Goal: Transaction & Acquisition: Purchase product/service

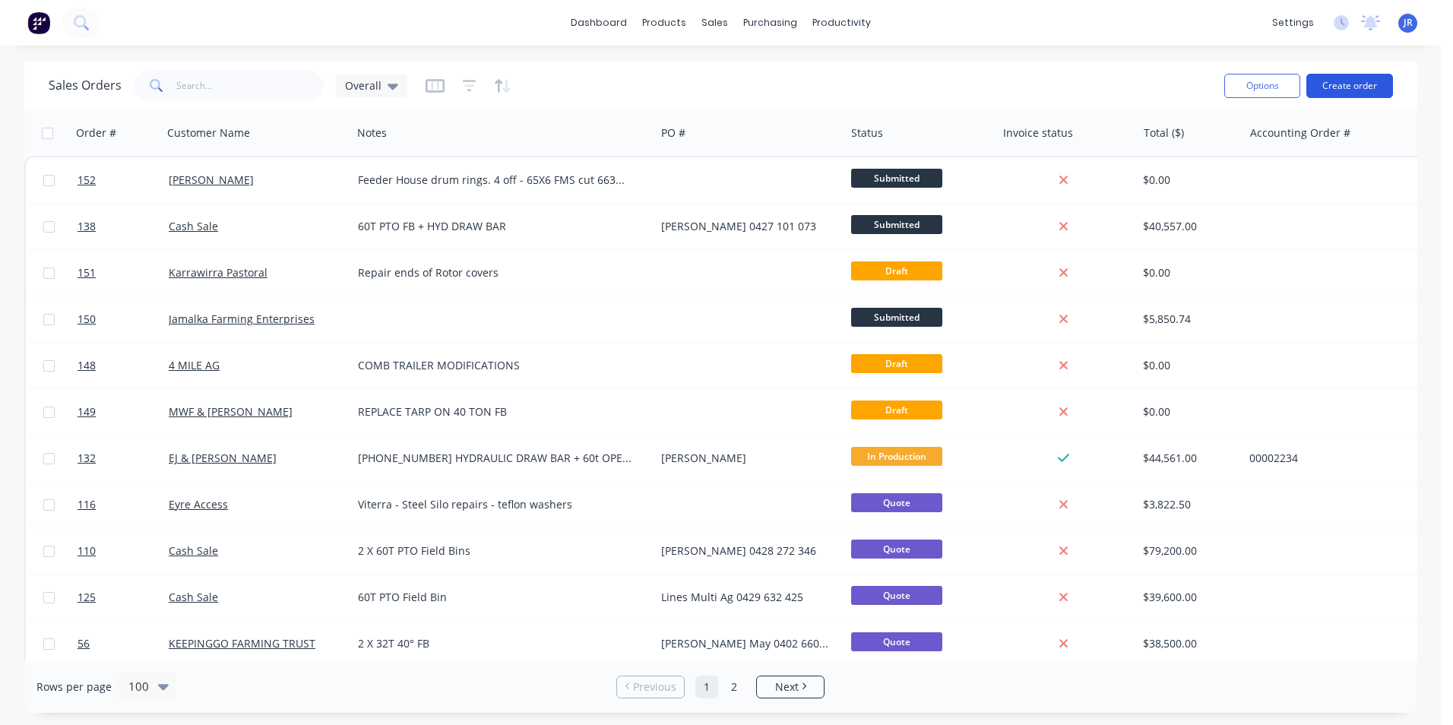
click at [1349, 88] on button "Create order" at bounding box center [1349, 86] width 87 height 24
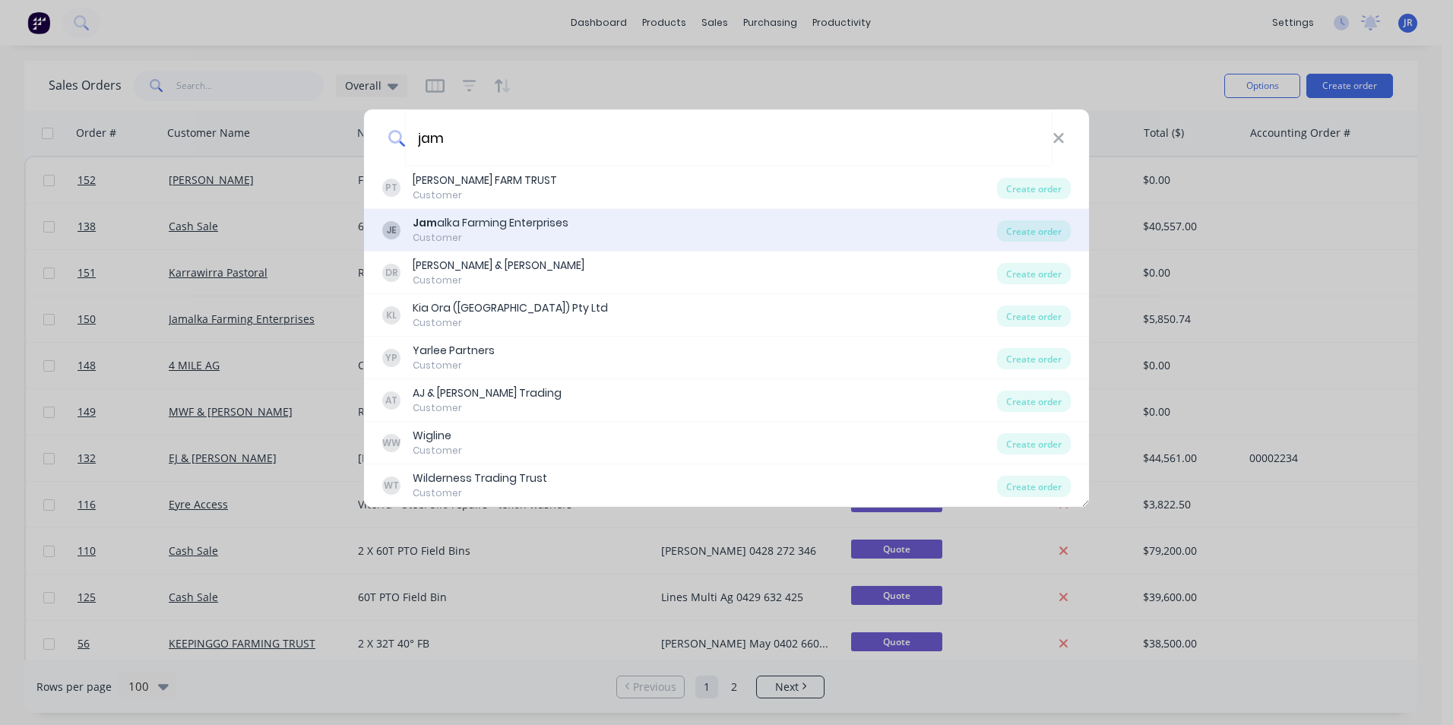
type input "jam"
click at [647, 221] on div "JE Jam alka Farming Enterprises Customer" at bounding box center [689, 230] width 615 height 30
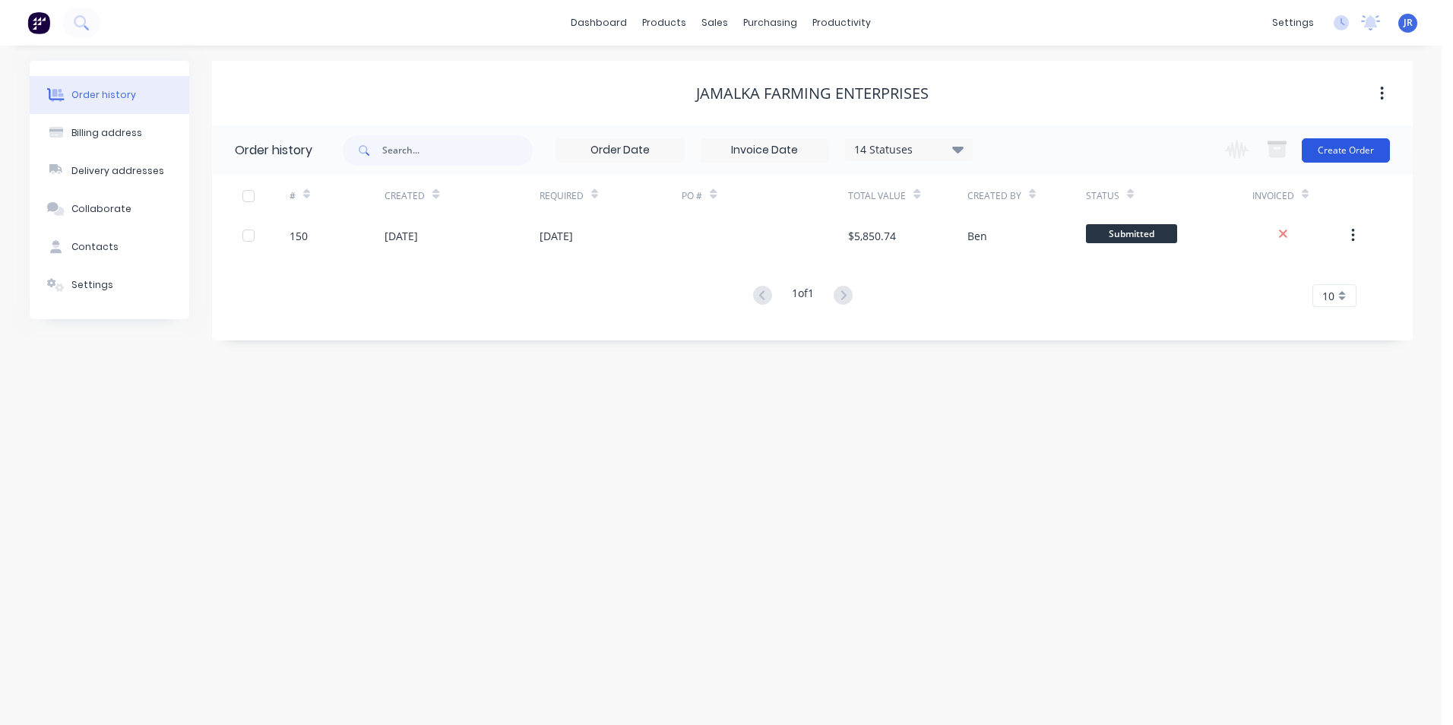
click at [1359, 143] on button "Create Order" at bounding box center [1346, 150] width 88 height 24
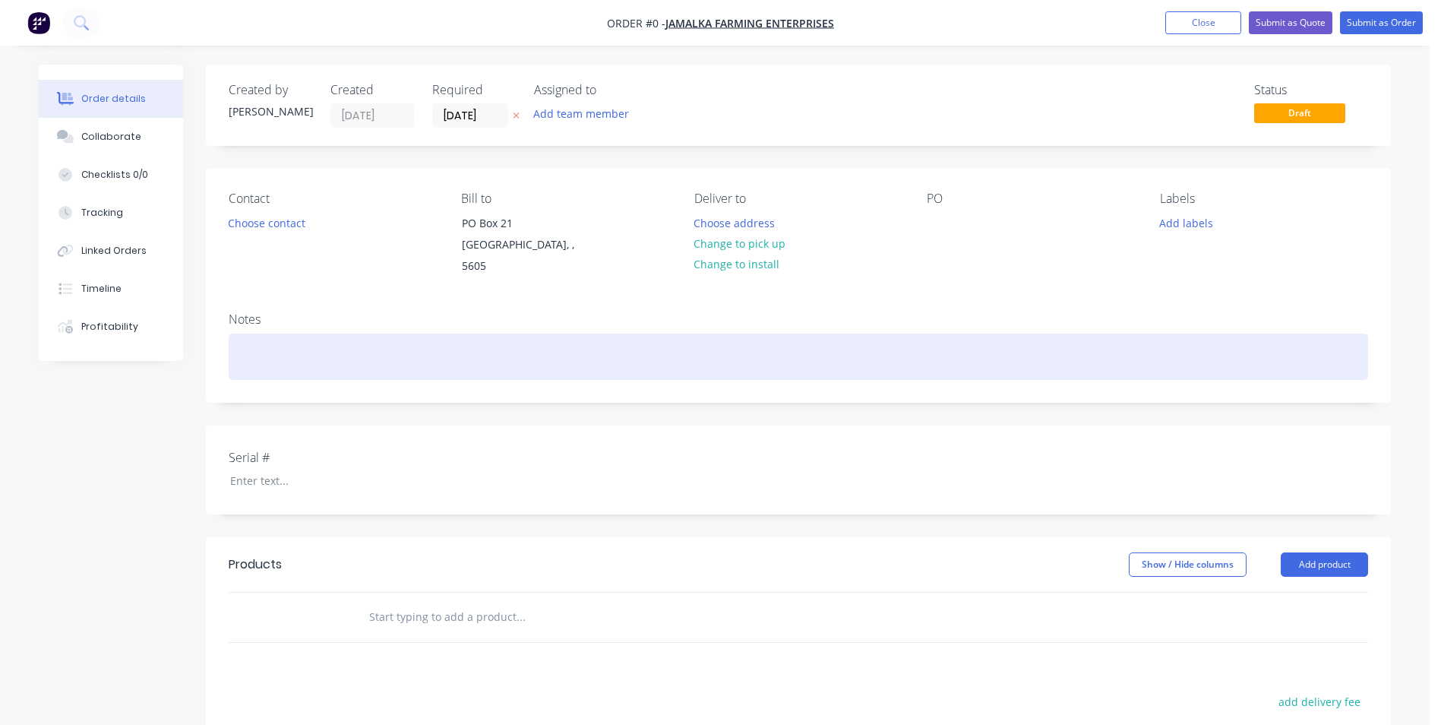
click at [361, 334] on div at bounding box center [799, 357] width 1140 height 46
click at [433, 339] on div "New plate for header as per sample" at bounding box center [799, 357] width 1140 height 46
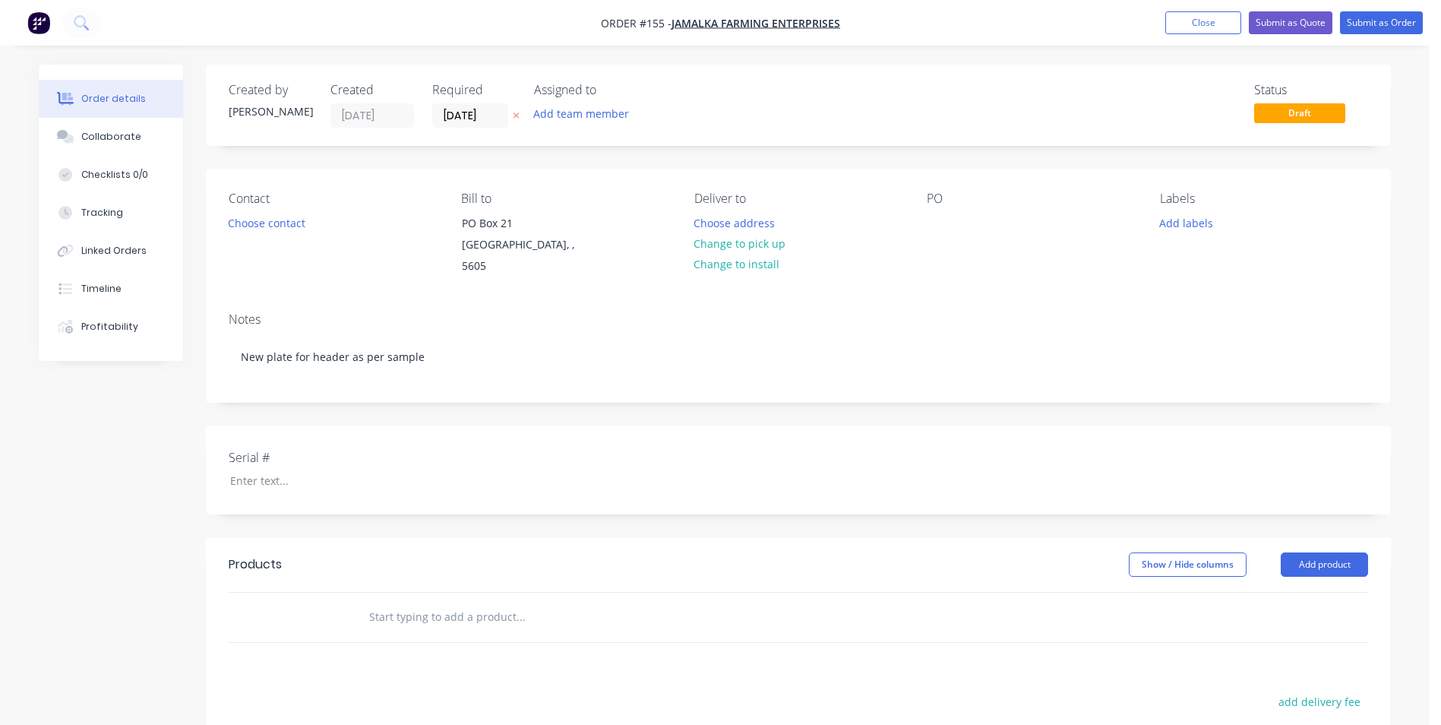
click at [367, 390] on div "Created by [PERSON_NAME] Created [DATE] Required [DATE] Assigned to Add team me…" at bounding box center [798, 520] width 1185 height 910
click at [1362, 25] on button "Submit as Order" at bounding box center [1381, 22] width 83 height 23
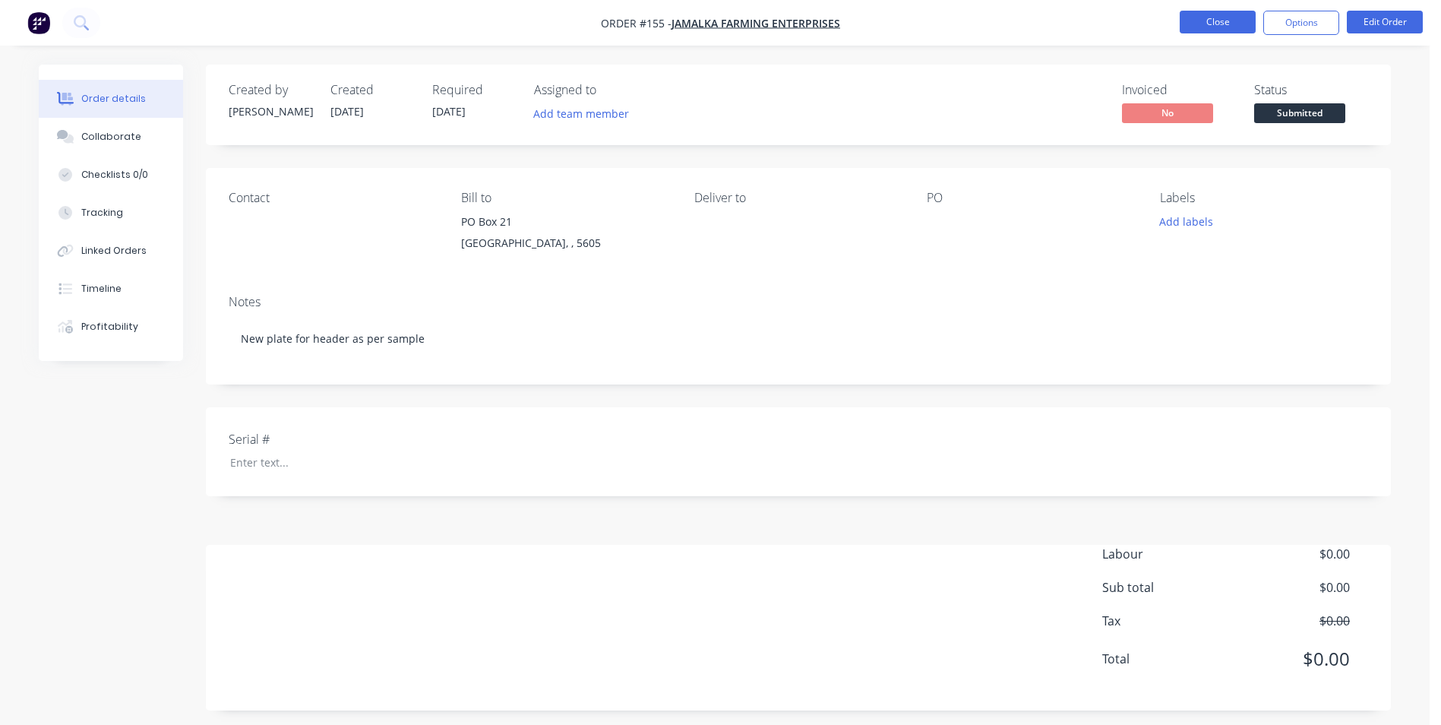
click at [1224, 27] on button "Close" at bounding box center [1218, 22] width 76 height 23
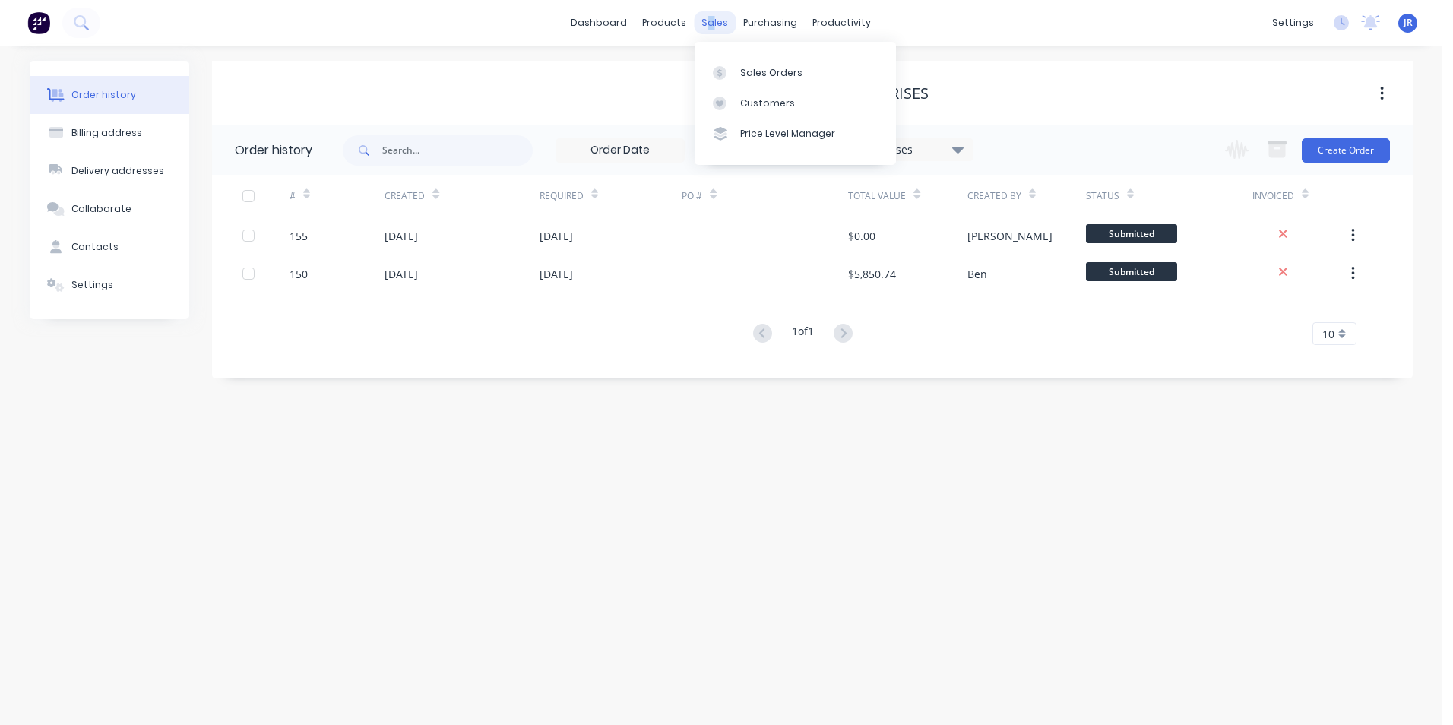
click at [710, 18] on div "sales" at bounding box center [715, 22] width 42 height 23
copy div "a"
click at [720, 21] on div "sales" at bounding box center [715, 22] width 42 height 23
click at [754, 73] on div "Sales Orders" at bounding box center [771, 73] width 62 height 14
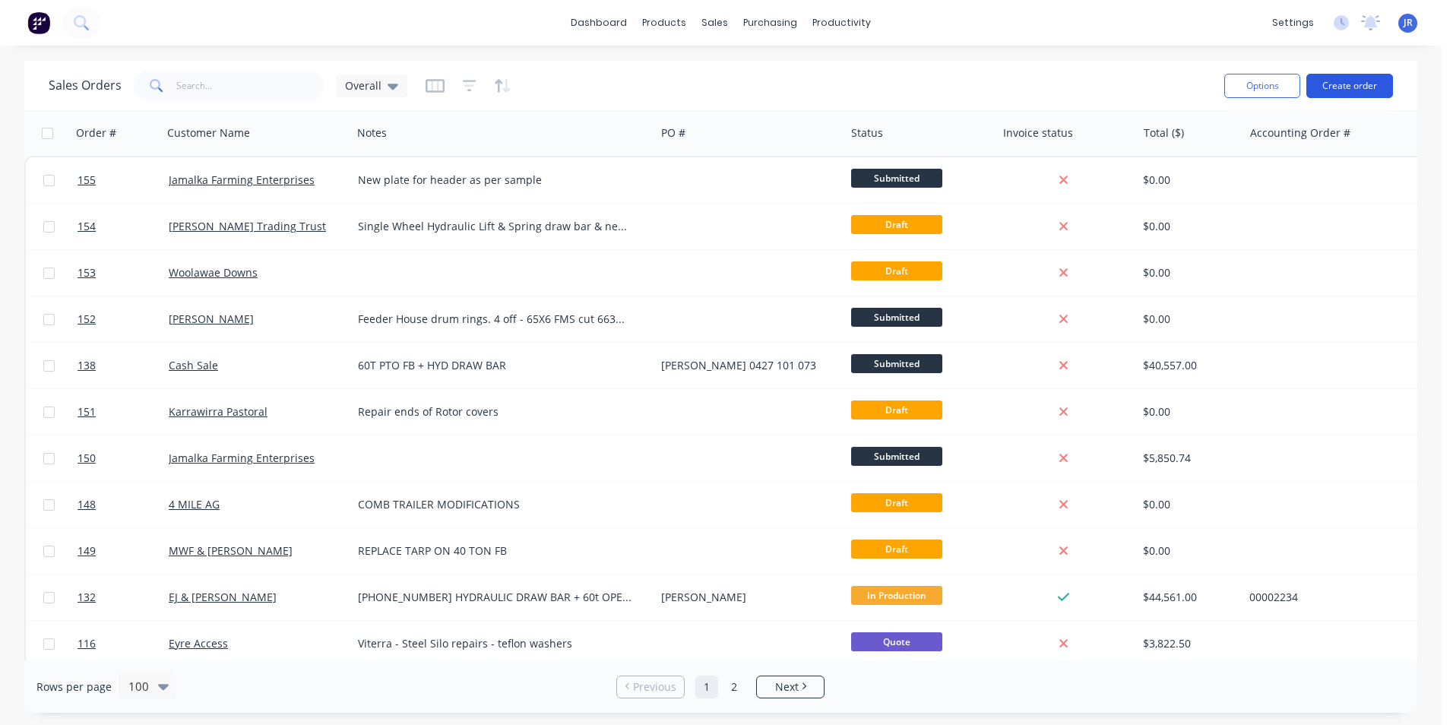
click at [1337, 84] on button "Create order" at bounding box center [1349, 86] width 87 height 24
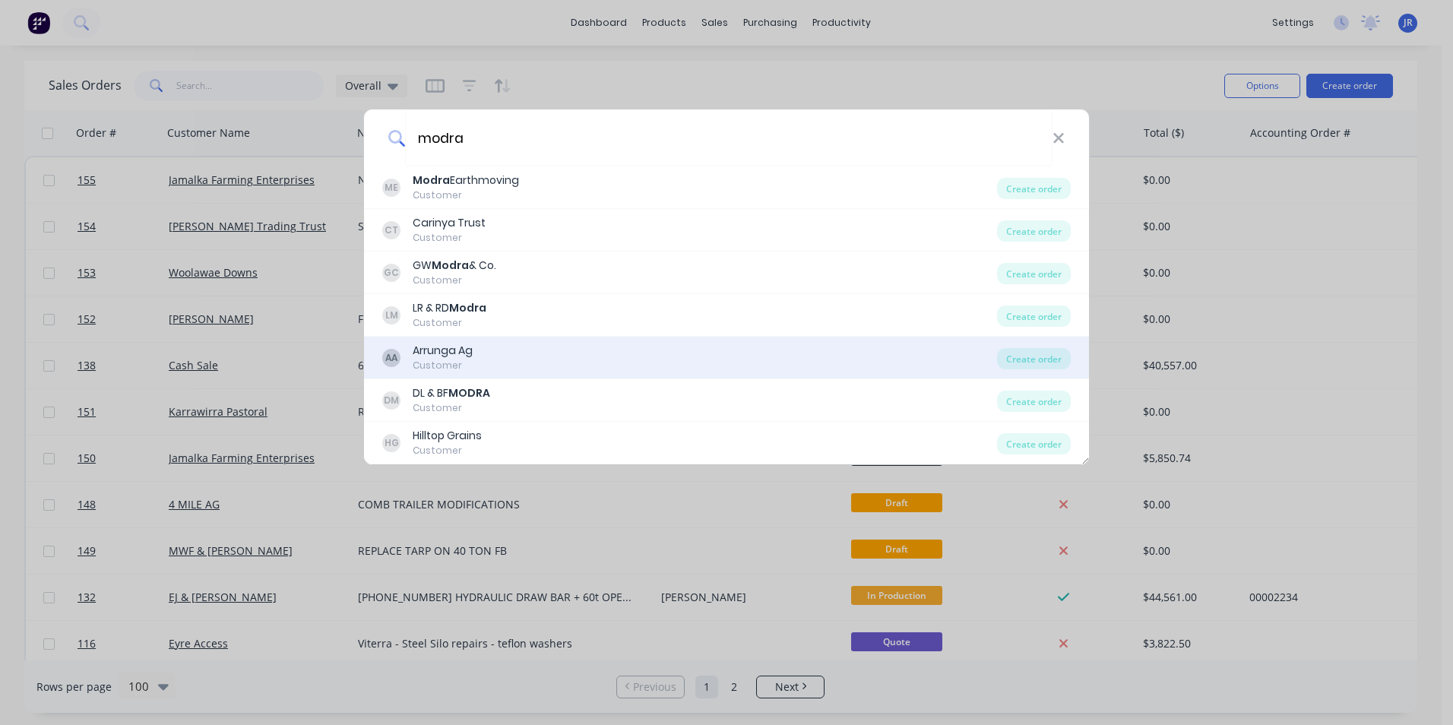
type input "modra"
click at [584, 362] on div "AA Arrunga Ag Customer" at bounding box center [689, 358] width 615 height 30
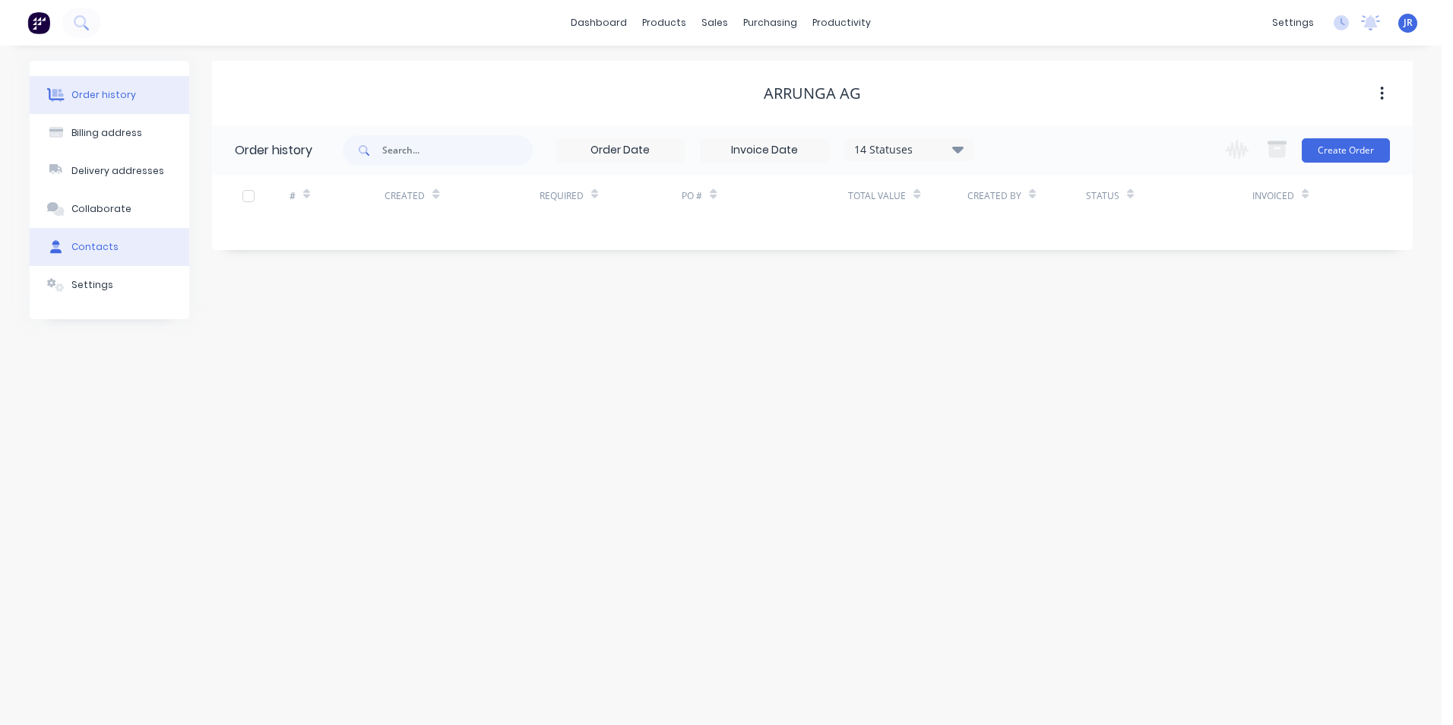
click at [100, 242] on div "Contacts" at bounding box center [94, 247] width 47 height 14
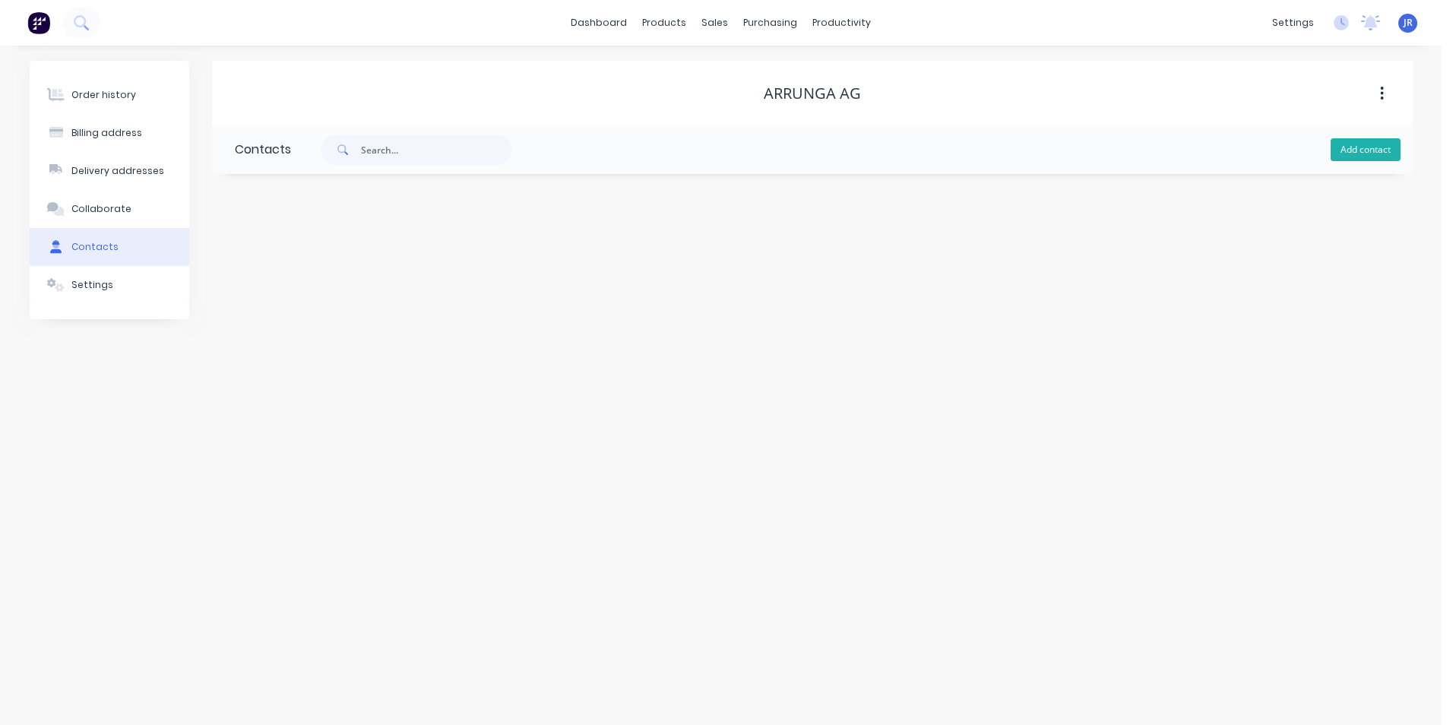
click at [1391, 142] on button "Add contact" at bounding box center [1365, 149] width 70 height 23
select select "AU"
click at [375, 270] on input "text" at bounding box center [359, 261] width 248 height 23
type input "[PERSON_NAME]"
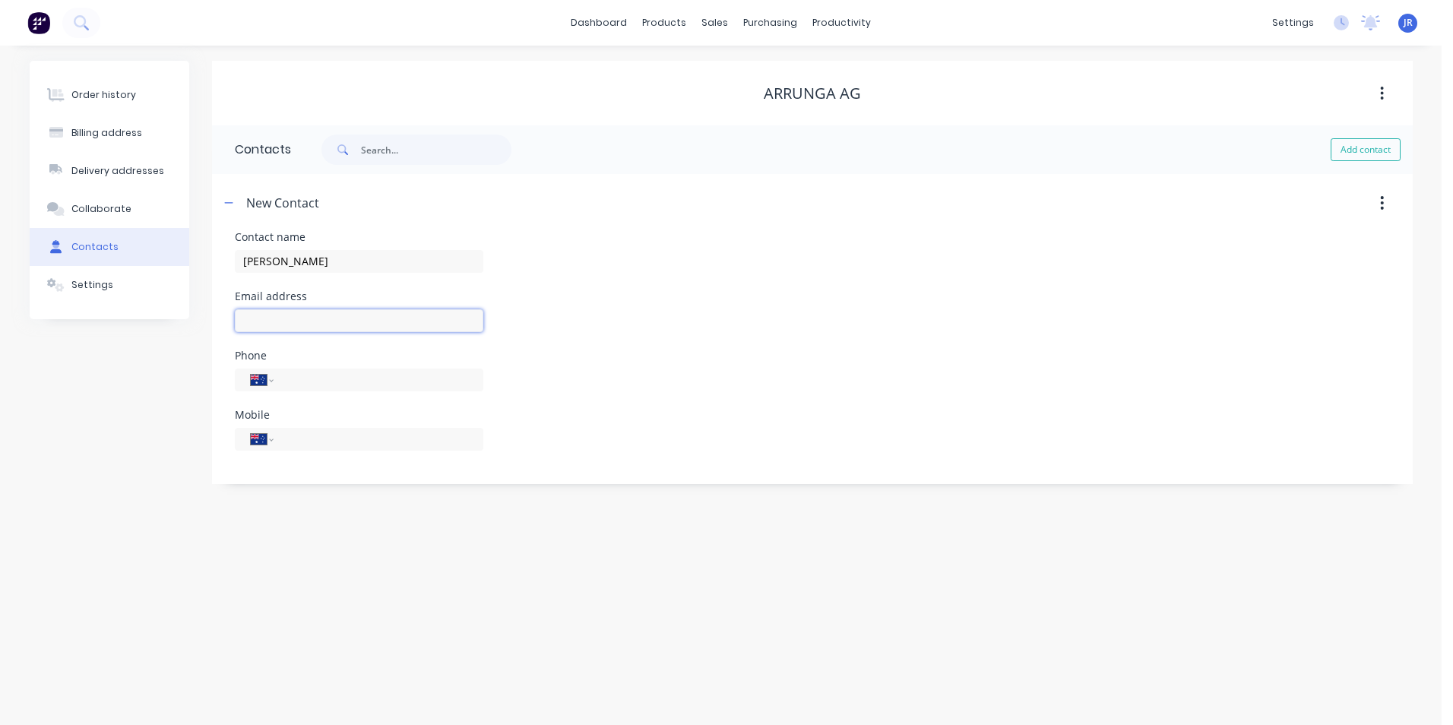
click at [338, 318] on input "text" at bounding box center [359, 320] width 248 height 23
select select "AU"
click at [338, 318] on input "text" at bounding box center [359, 320] width 248 height 23
type input "[PERSON_NAME][EMAIL_ADDRESS][DOMAIN_NAME]"
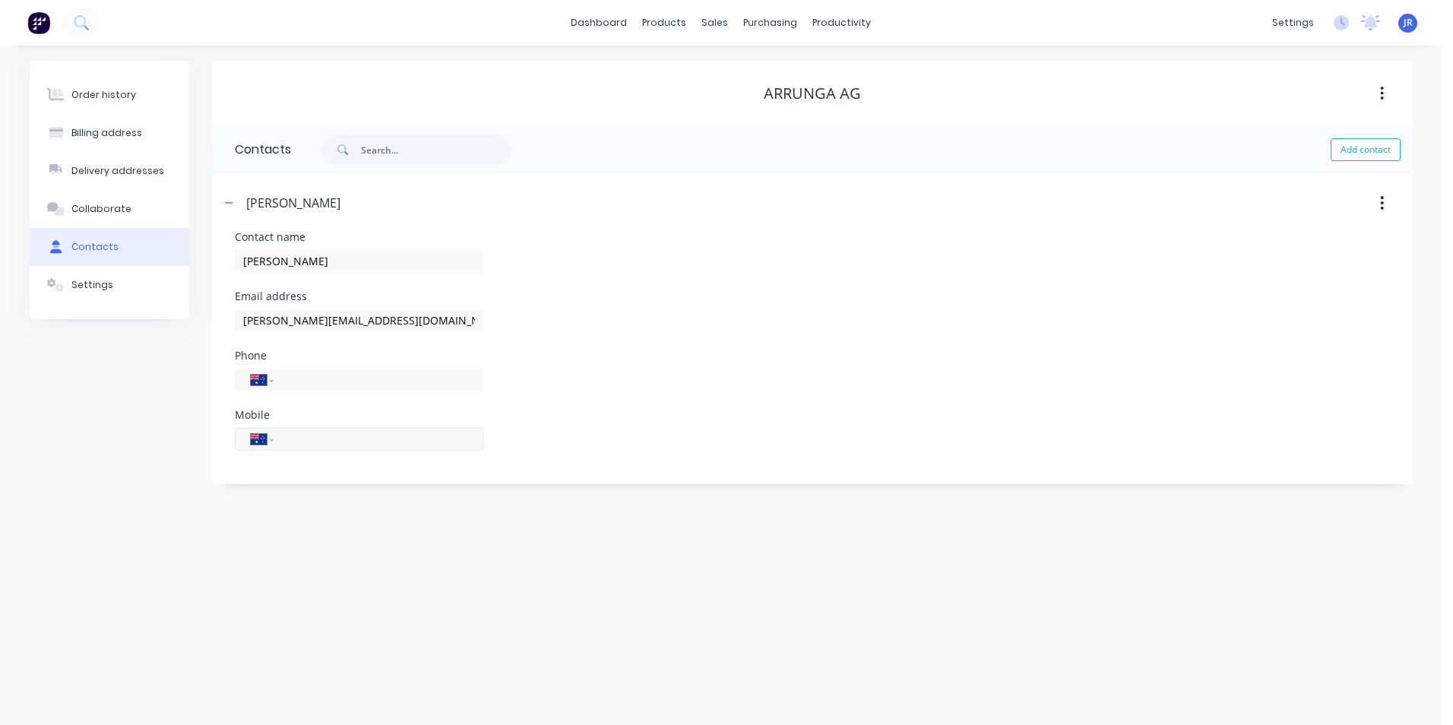
click at [369, 441] on input "tel" at bounding box center [375, 438] width 182 height 17
type input "0428 868 063"
click at [509, 236] on div "Contact name [PERSON_NAME]" at bounding box center [812, 261] width 1155 height 59
click at [131, 96] on button "Order history" at bounding box center [110, 95] width 160 height 38
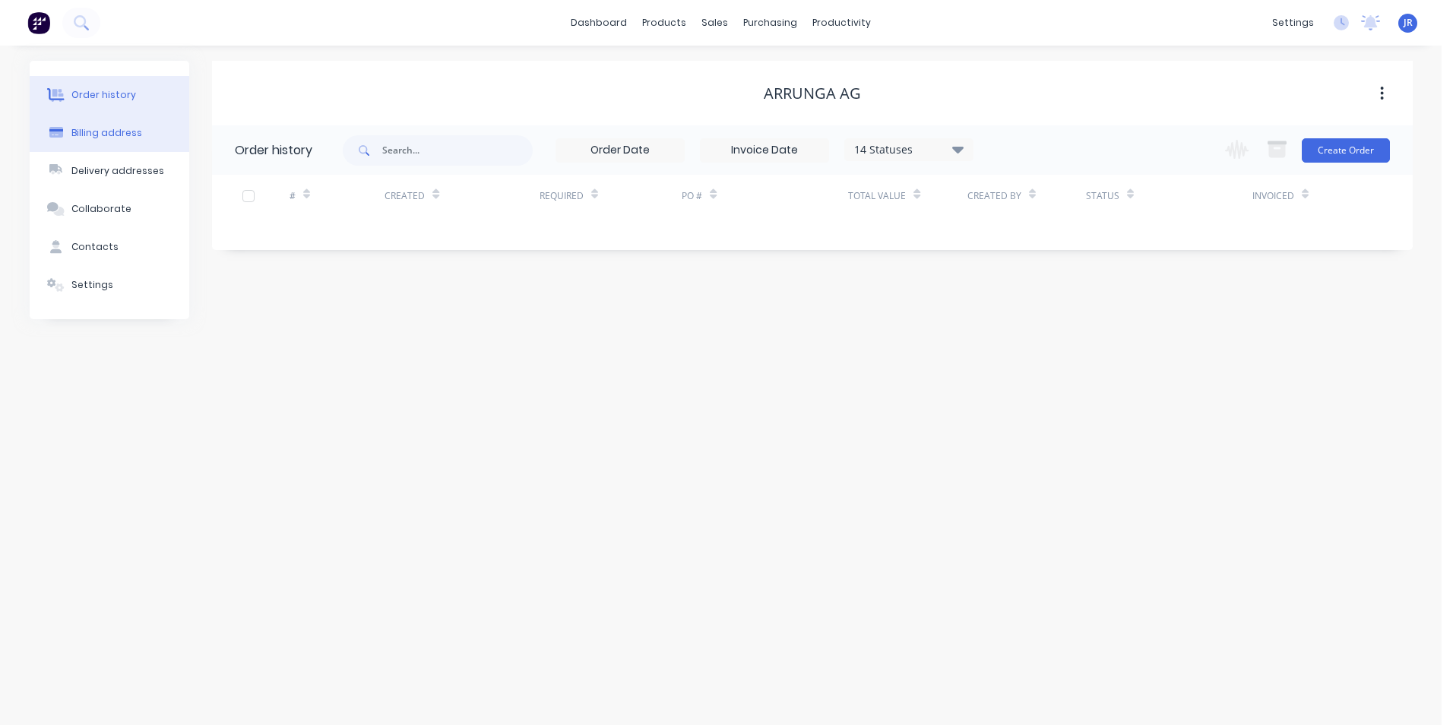
click at [134, 134] on div "Billing address" at bounding box center [106, 133] width 71 height 14
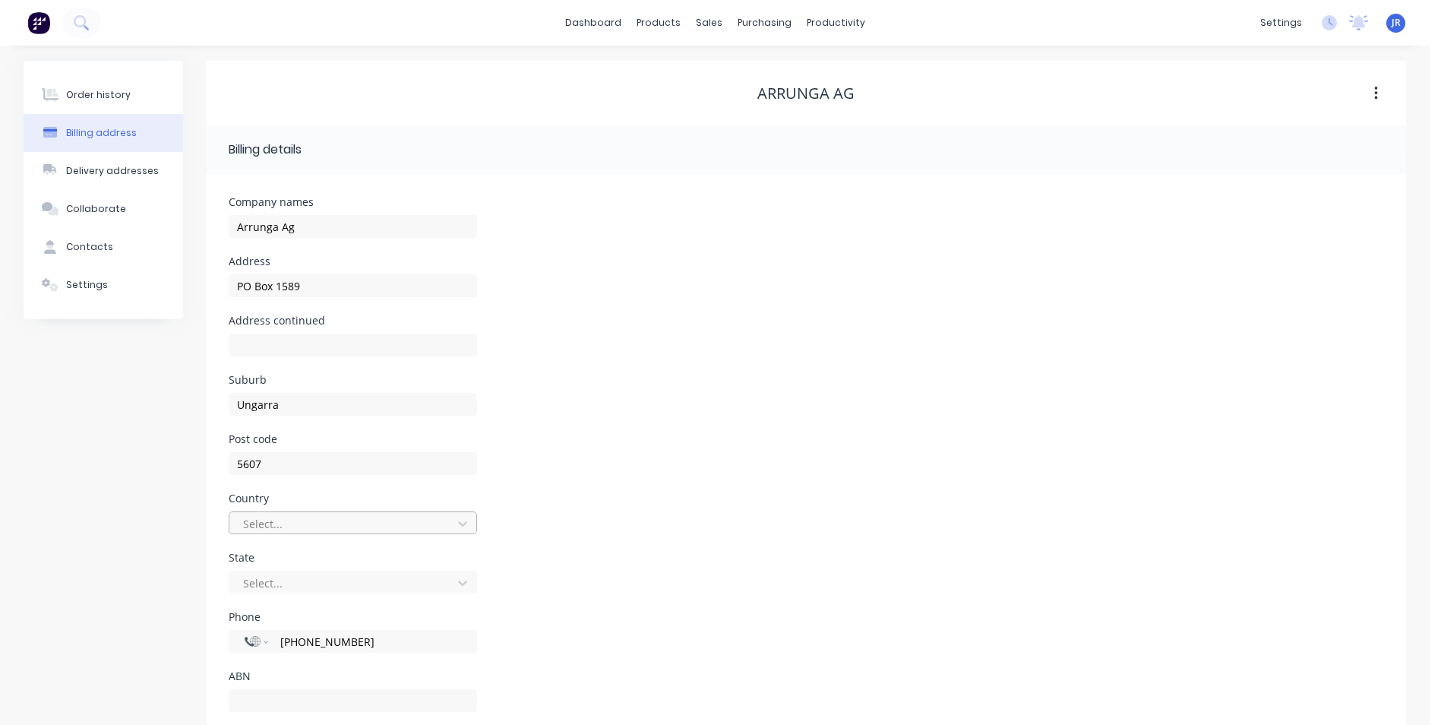
click at [353, 520] on div "Select..." at bounding box center [353, 522] width 248 height 23
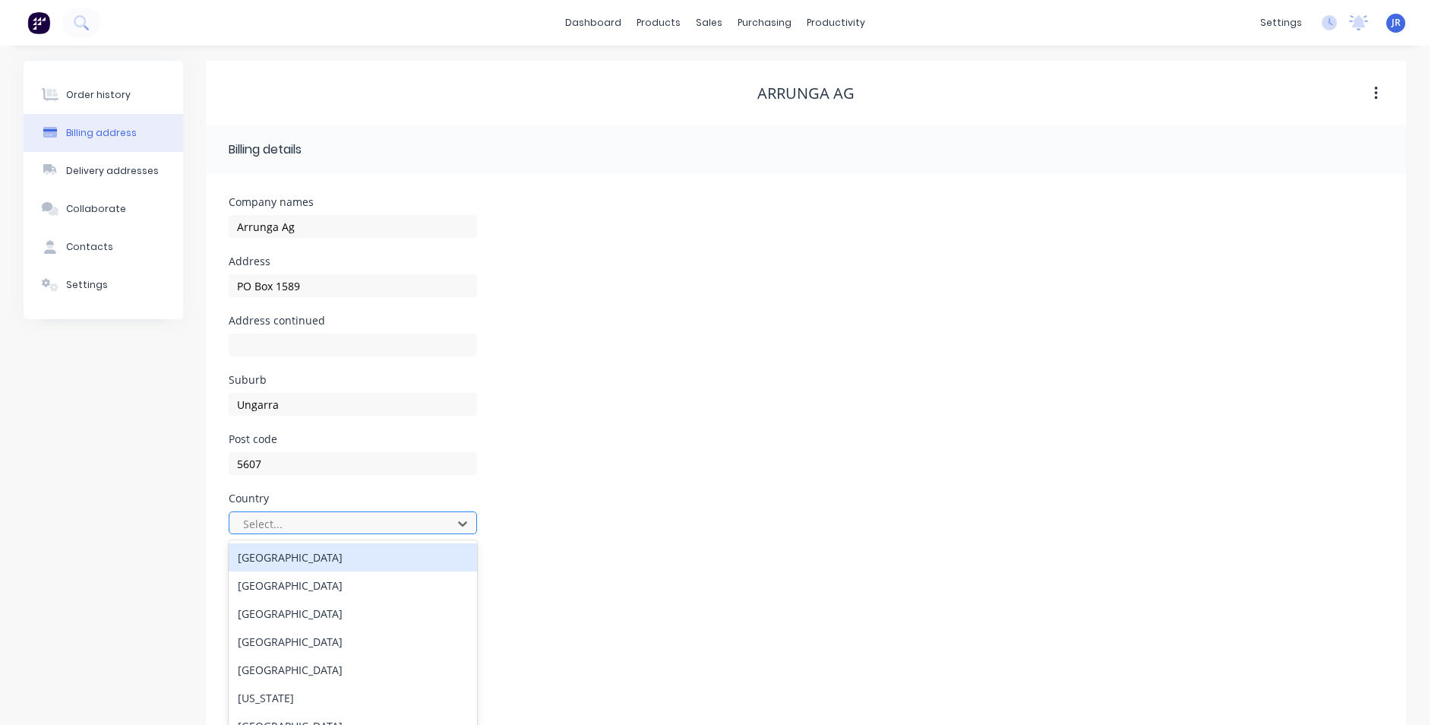
scroll to position [36, 0]
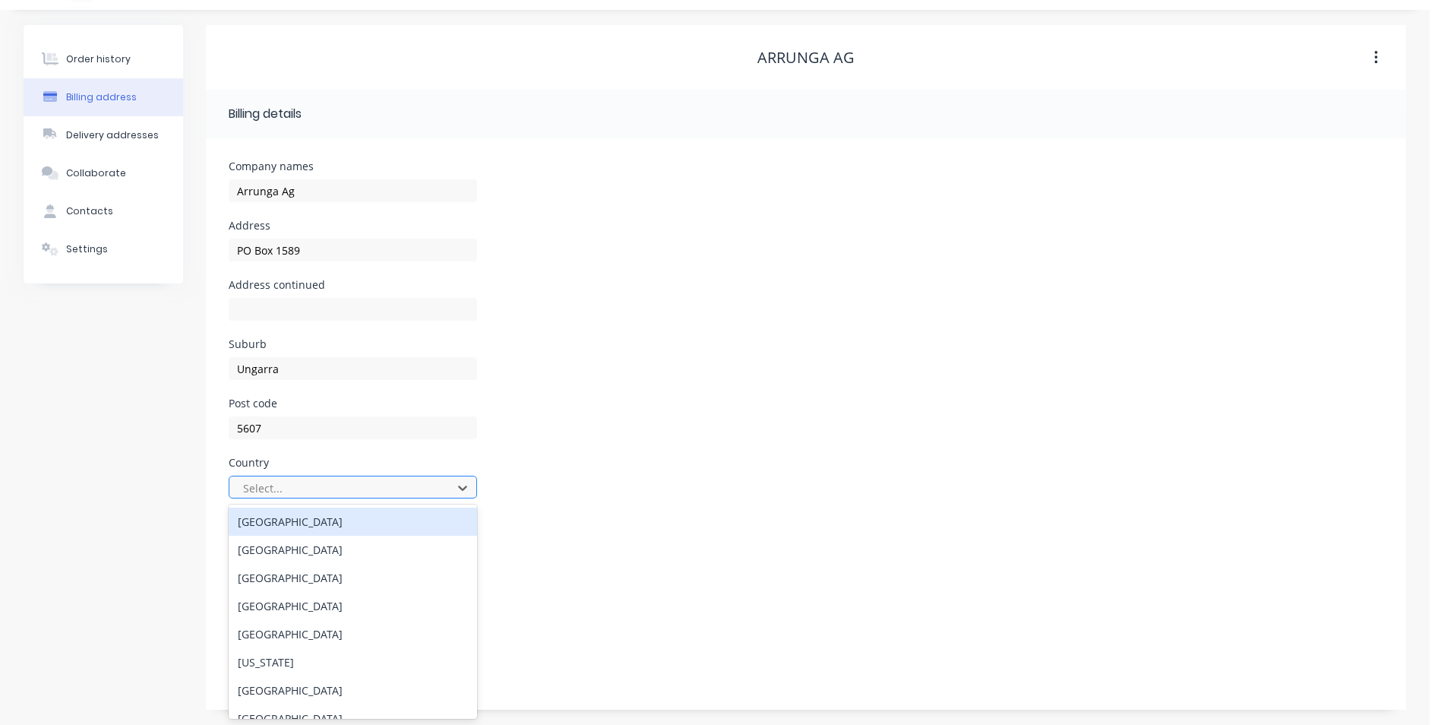
click at [353, 520] on div "[GEOGRAPHIC_DATA]" at bounding box center [353, 522] width 248 height 28
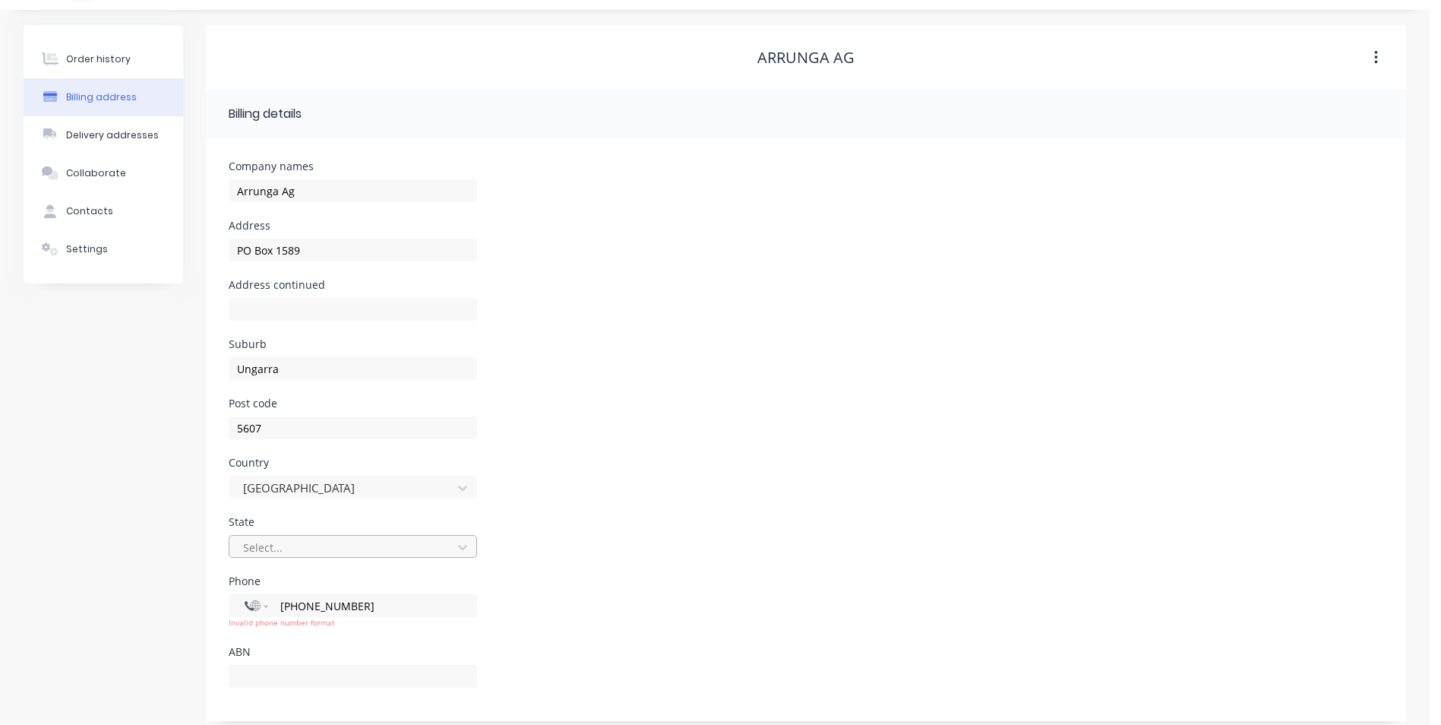
scroll to position [47, 0]
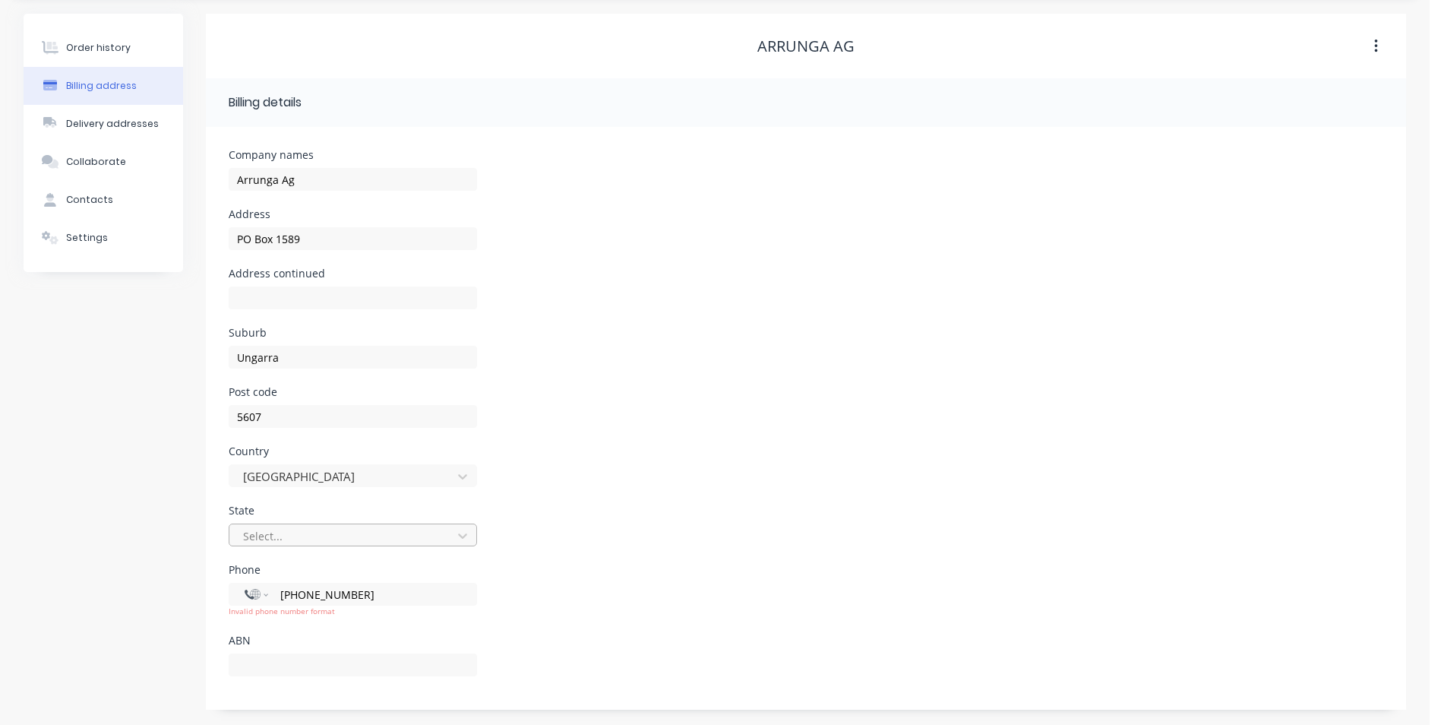
click at [357, 538] on div at bounding box center [343, 536] width 203 height 19
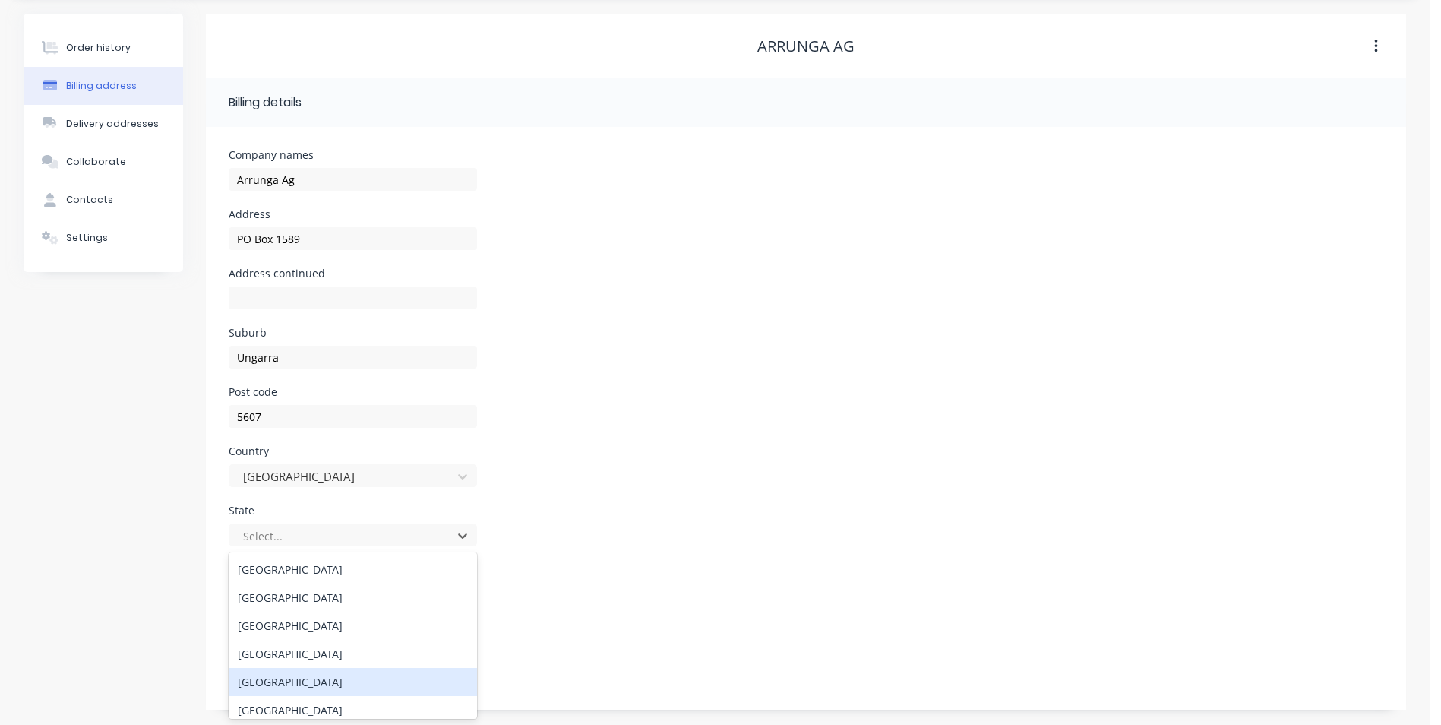
drag, startPoint x: 340, startPoint y: 681, endPoint x: 291, endPoint y: 647, distance: 60.1
click at [340, 680] on div "[GEOGRAPHIC_DATA]" at bounding box center [353, 682] width 248 height 28
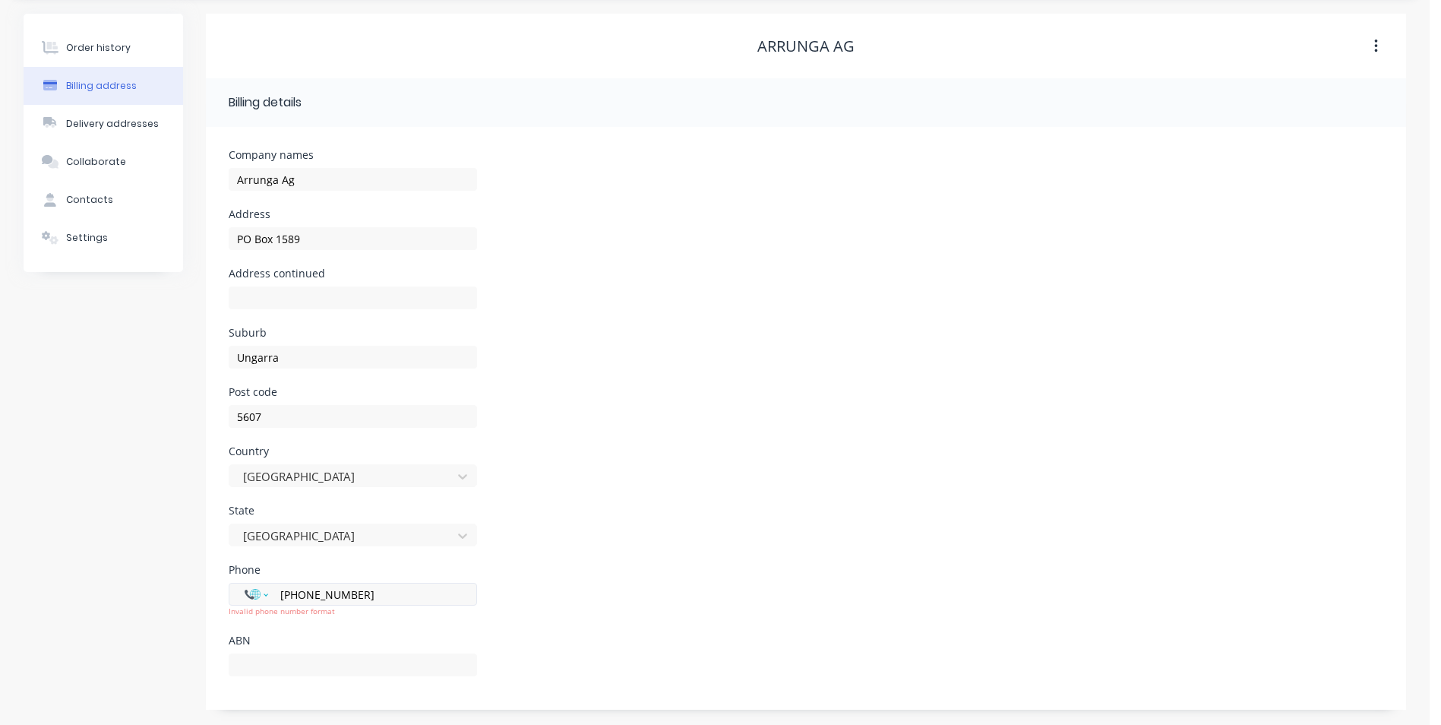
click at [261, 594] on select "International [GEOGRAPHIC_DATA] [GEOGRAPHIC_DATA] [GEOGRAPHIC_DATA] [GEOGRAPHIC…" at bounding box center [256, 594] width 23 height 21
select select "AU"
click at [245, 584] on select "International [GEOGRAPHIC_DATA] [GEOGRAPHIC_DATA] [GEOGRAPHIC_DATA] [GEOGRAPHIC…" at bounding box center [256, 594] width 23 height 21
type input "86888094"
click at [251, 660] on input "text" at bounding box center [353, 664] width 248 height 23
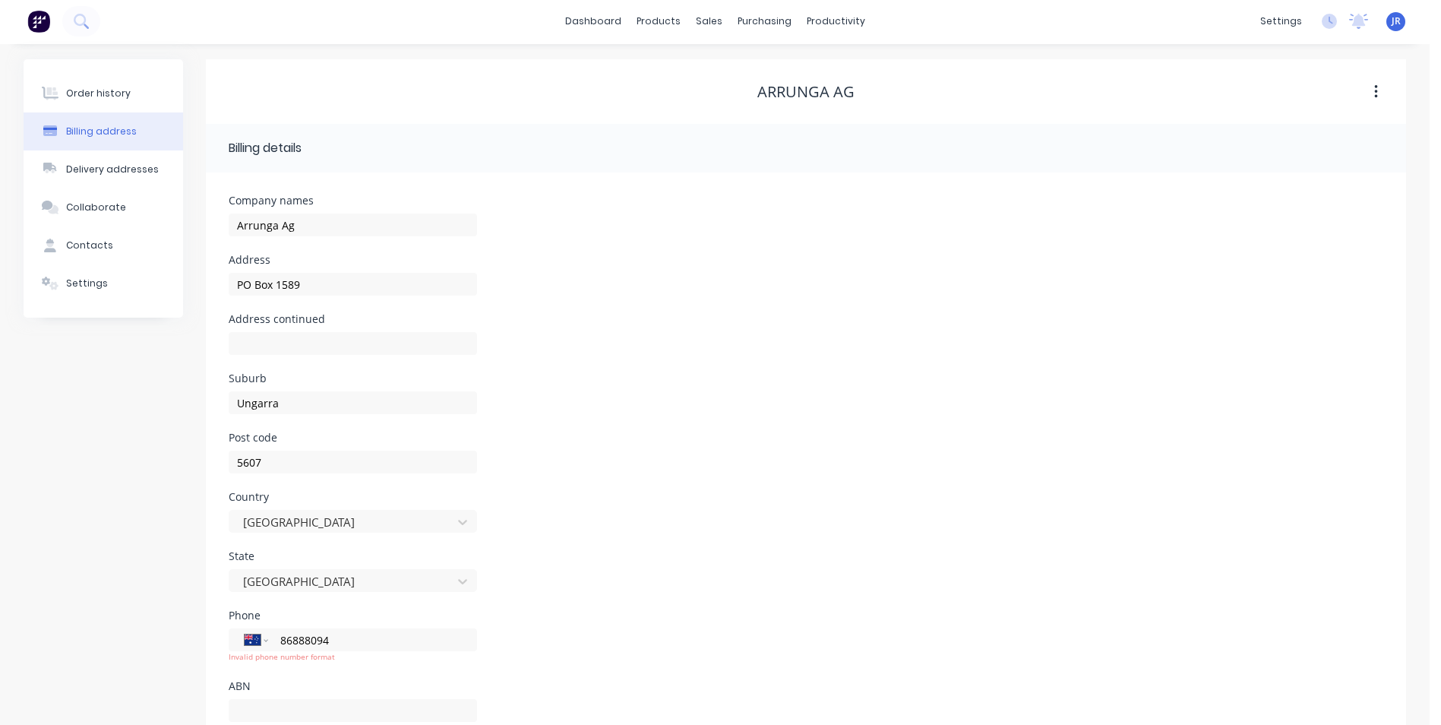
scroll to position [0, 0]
click at [653, 71] on div "Arrunga Ag" at bounding box center [806, 93] width 1201 height 65
click at [637, 97] on div "Arrunga Ag" at bounding box center [806, 93] width 1201 height 18
click at [134, 96] on button "Order history" at bounding box center [104, 95] width 160 height 38
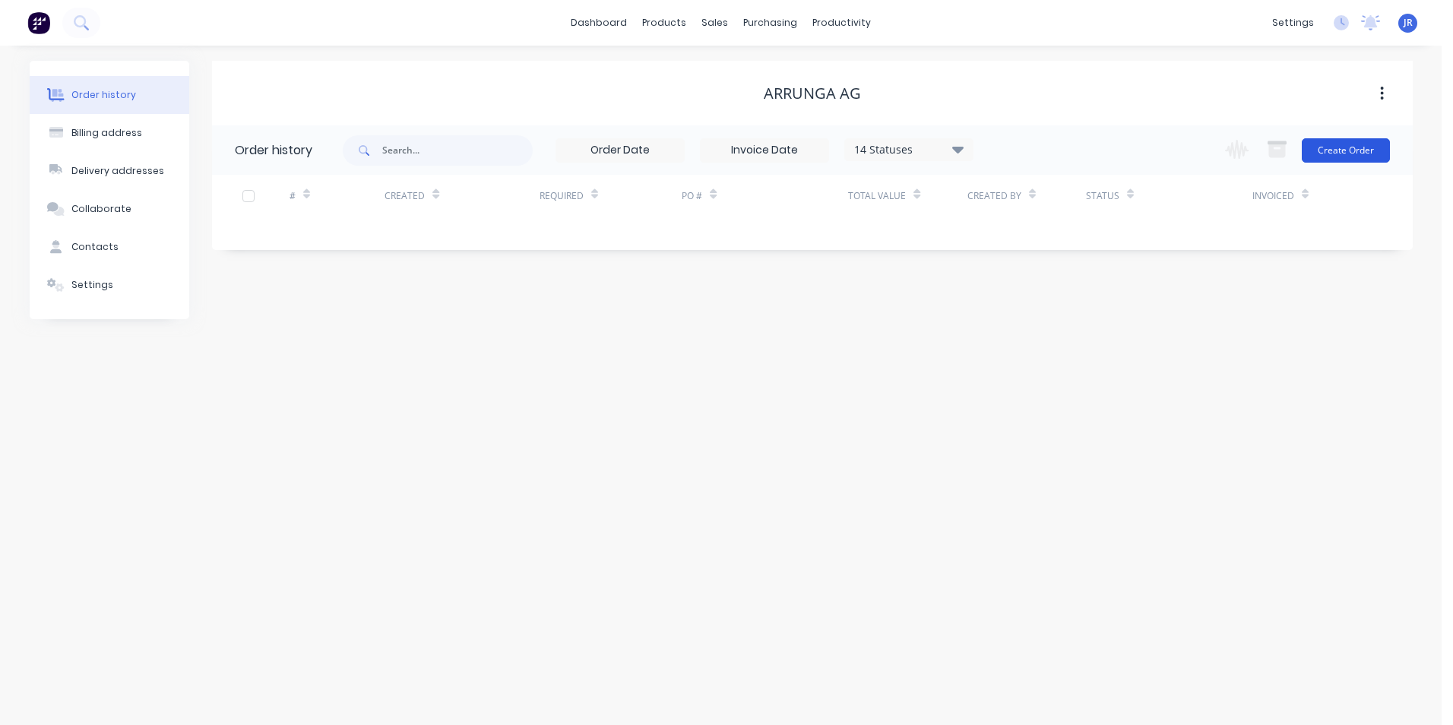
click at [1340, 151] on button "Create Order" at bounding box center [1346, 150] width 88 height 24
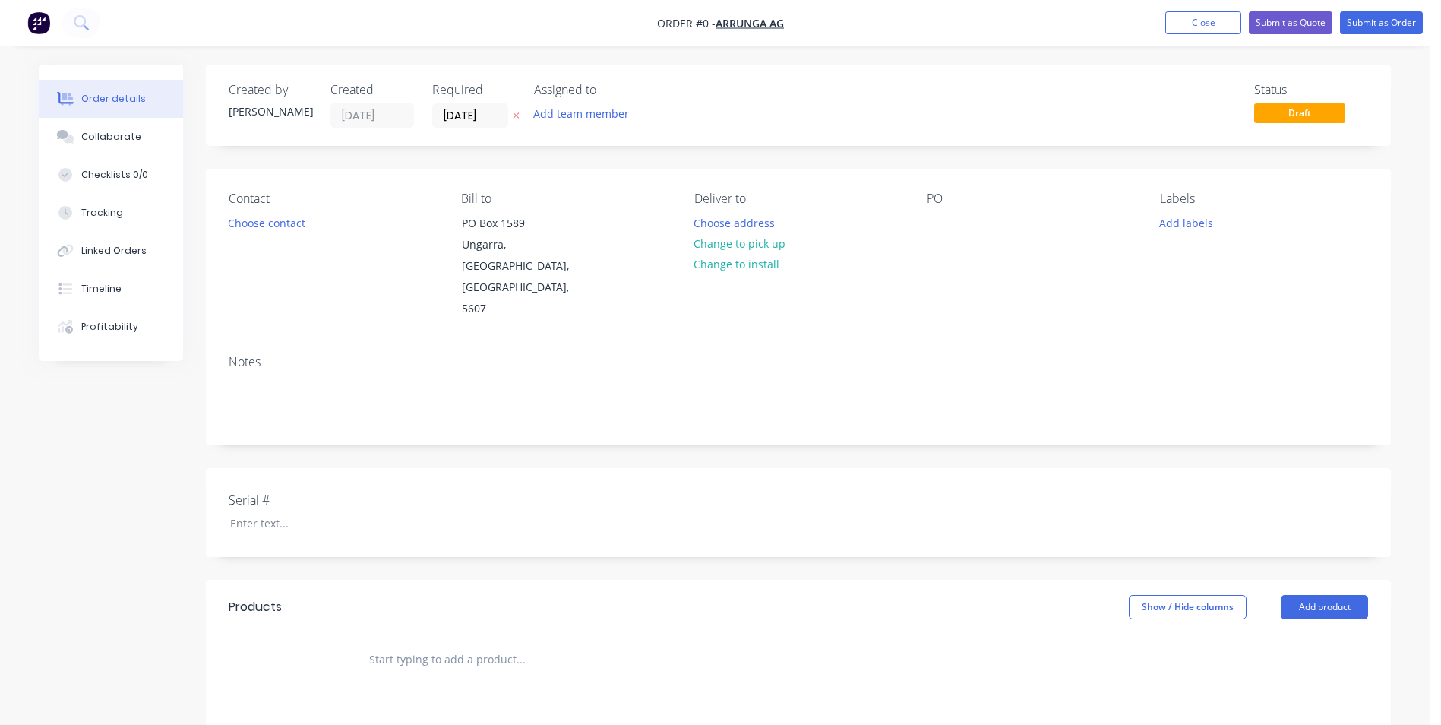
drag, startPoint x: 1307, startPoint y: 564, endPoint x: 1277, endPoint y: 559, distance: 30.0
click at [1301, 595] on button "Add product" at bounding box center [1324, 607] width 87 height 24
click at [1287, 634] on div "Product catalogue" at bounding box center [1296, 645] width 117 height 22
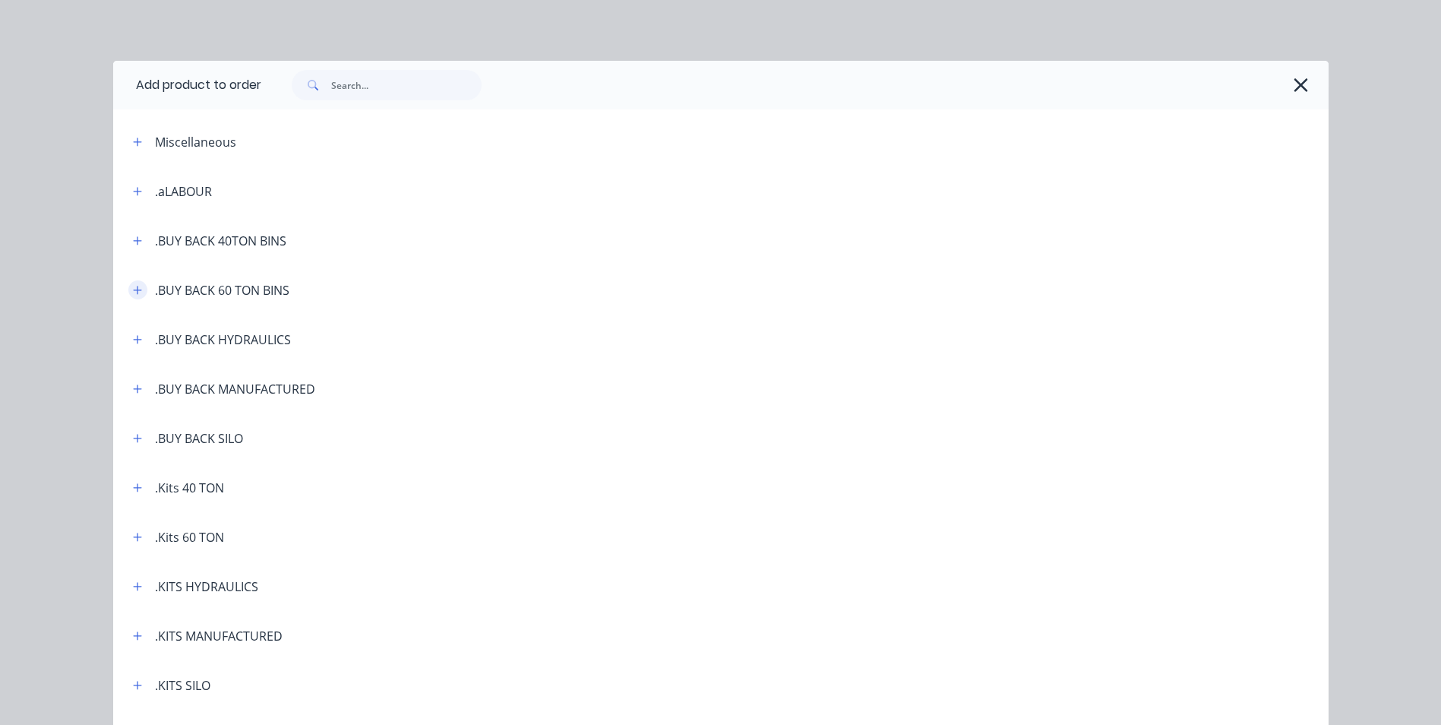
click at [133, 293] on icon "button" at bounding box center [137, 290] width 9 height 11
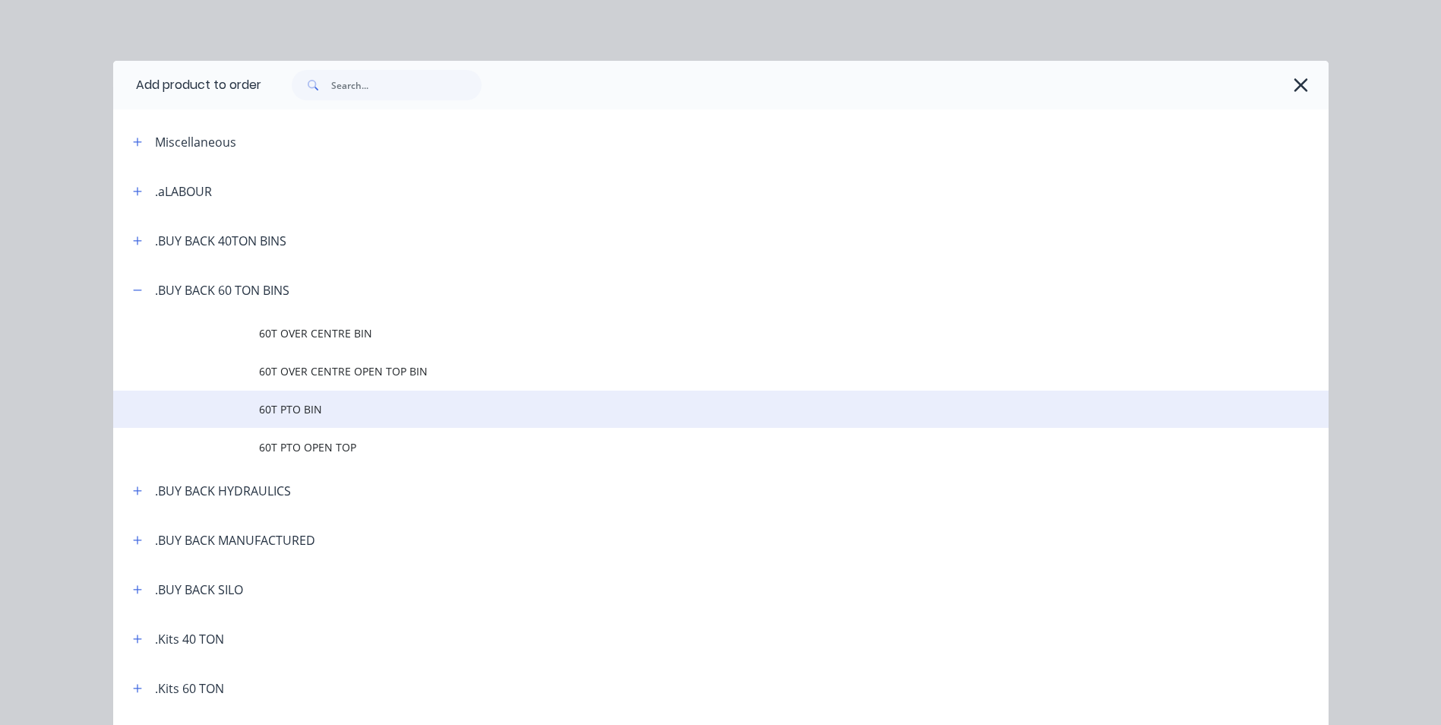
click at [303, 403] on span "60T PTO BIN" at bounding box center [687, 409] width 856 height 16
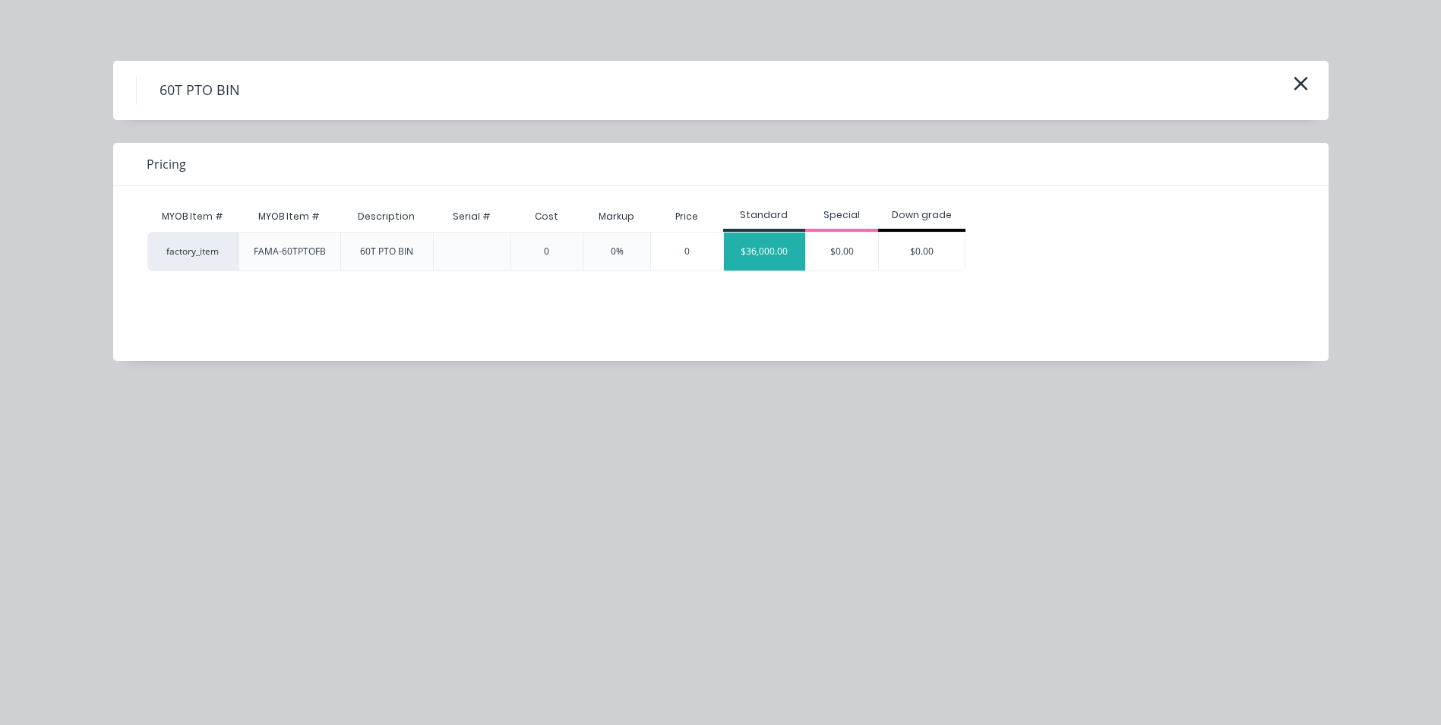
click at [783, 258] on div "$36,000.00" at bounding box center [765, 252] width 82 height 38
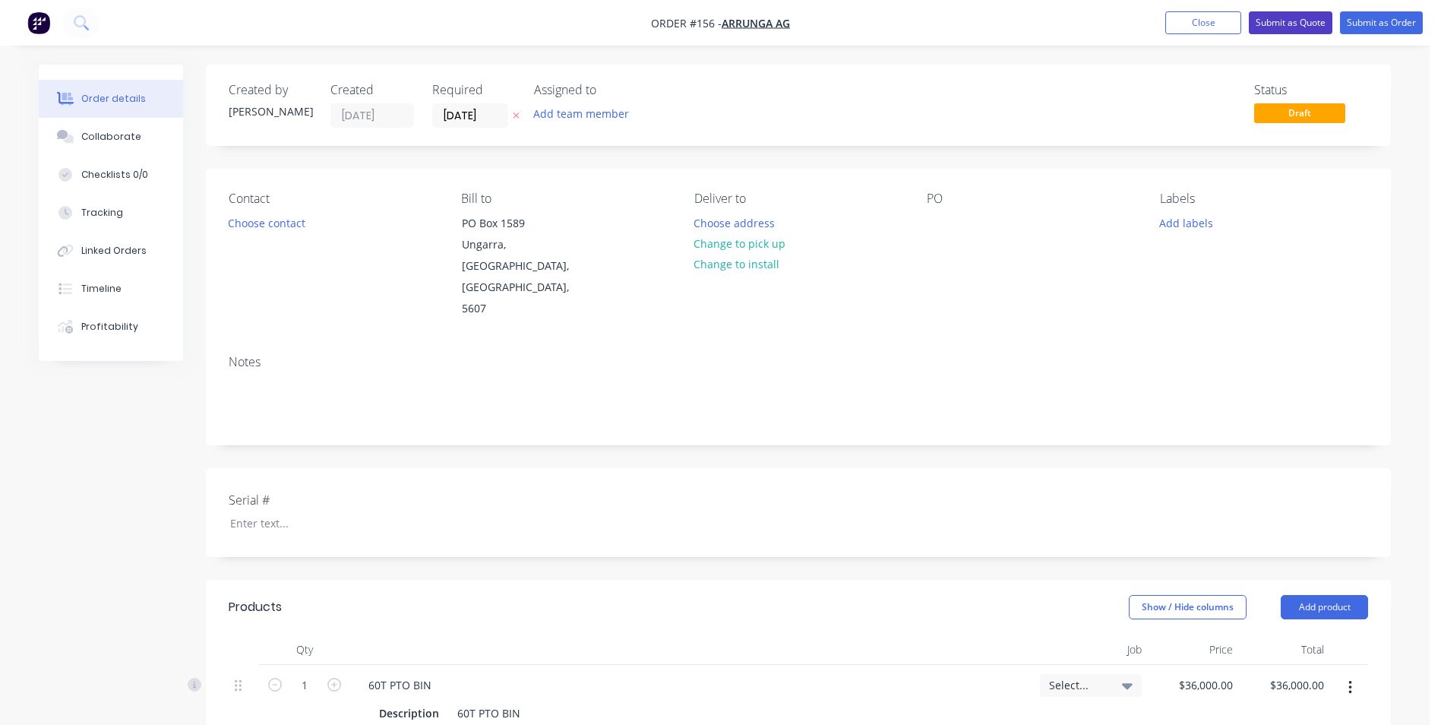
click at [1310, 23] on button "Submit as Quote" at bounding box center [1291, 22] width 84 height 23
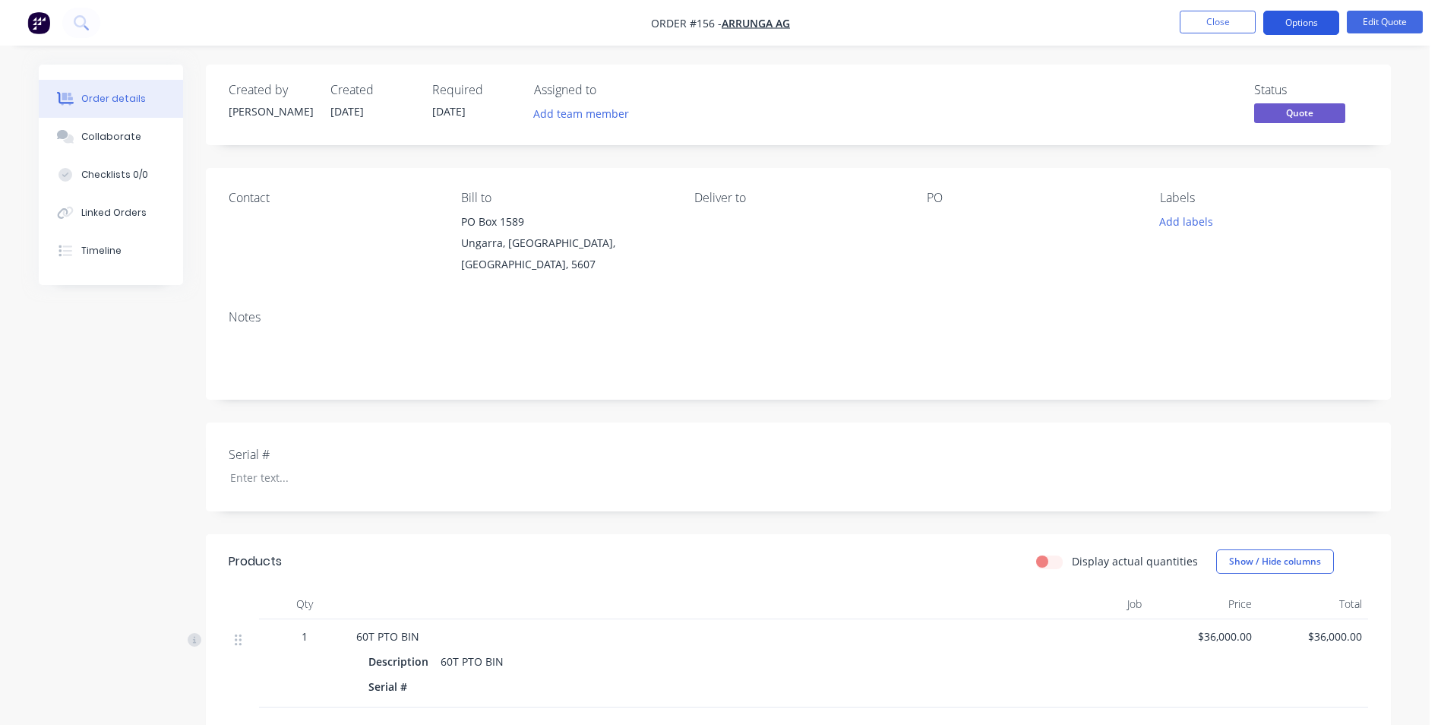
click at [1286, 31] on button "Options" at bounding box center [1302, 23] width 76 height 24
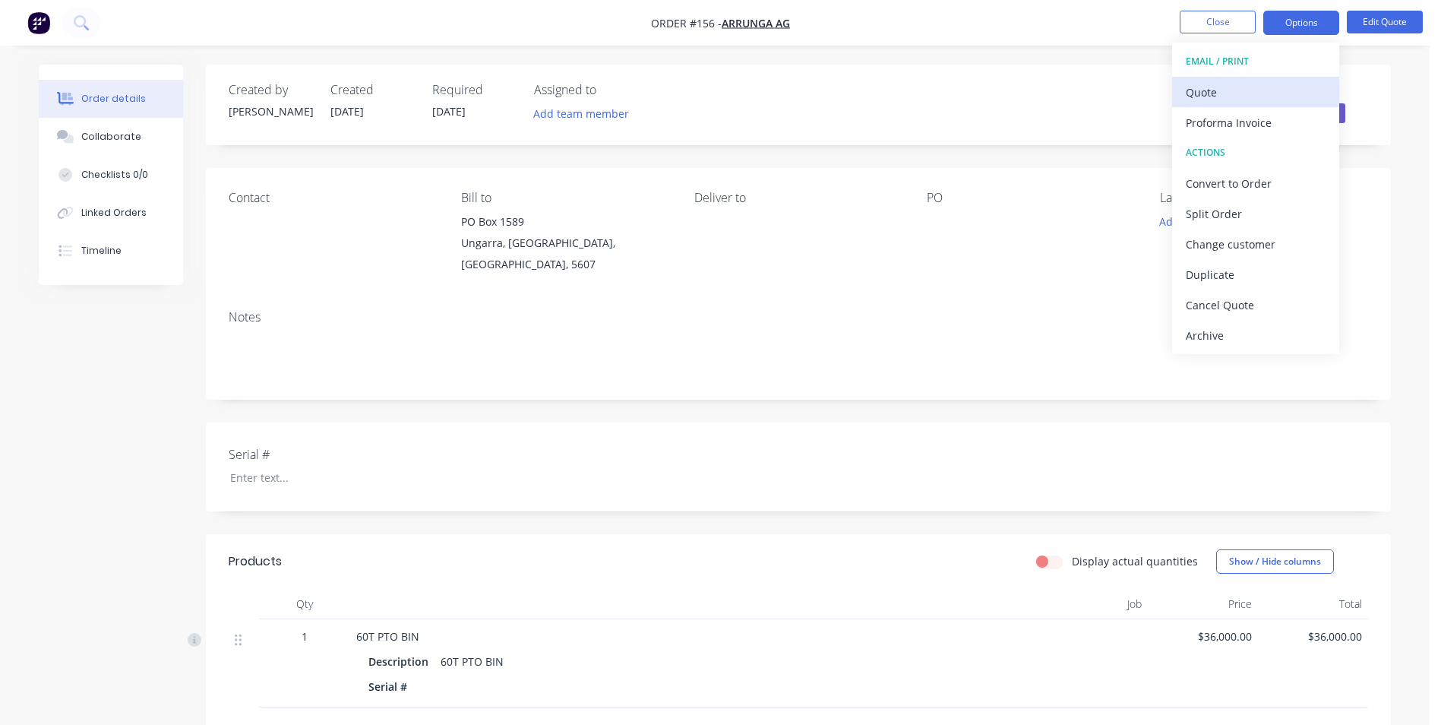
click at [1253, 105] on button "Quote" at bounding box center [1255, 92] width 167 height 30
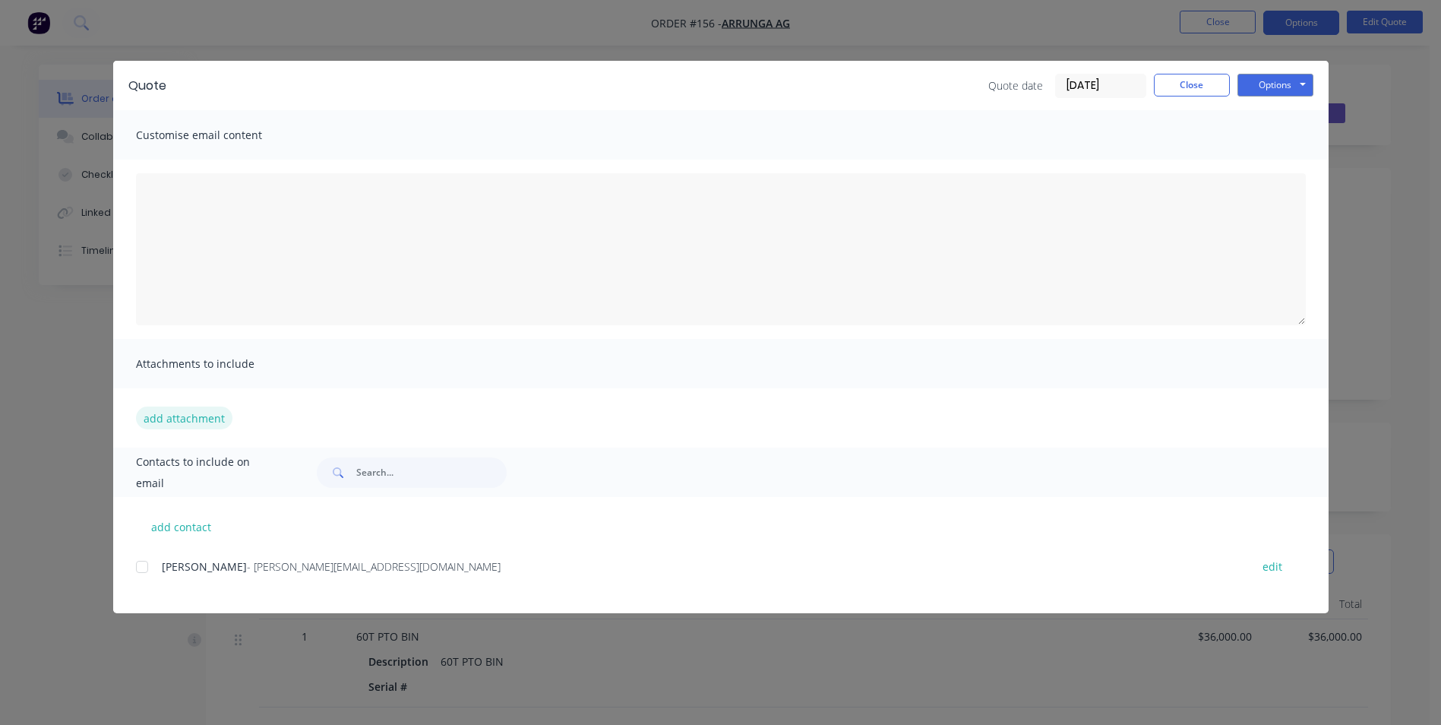
click at [207, 427] on button "add attachment" at bounding box center [184, 418] width 96 height 23
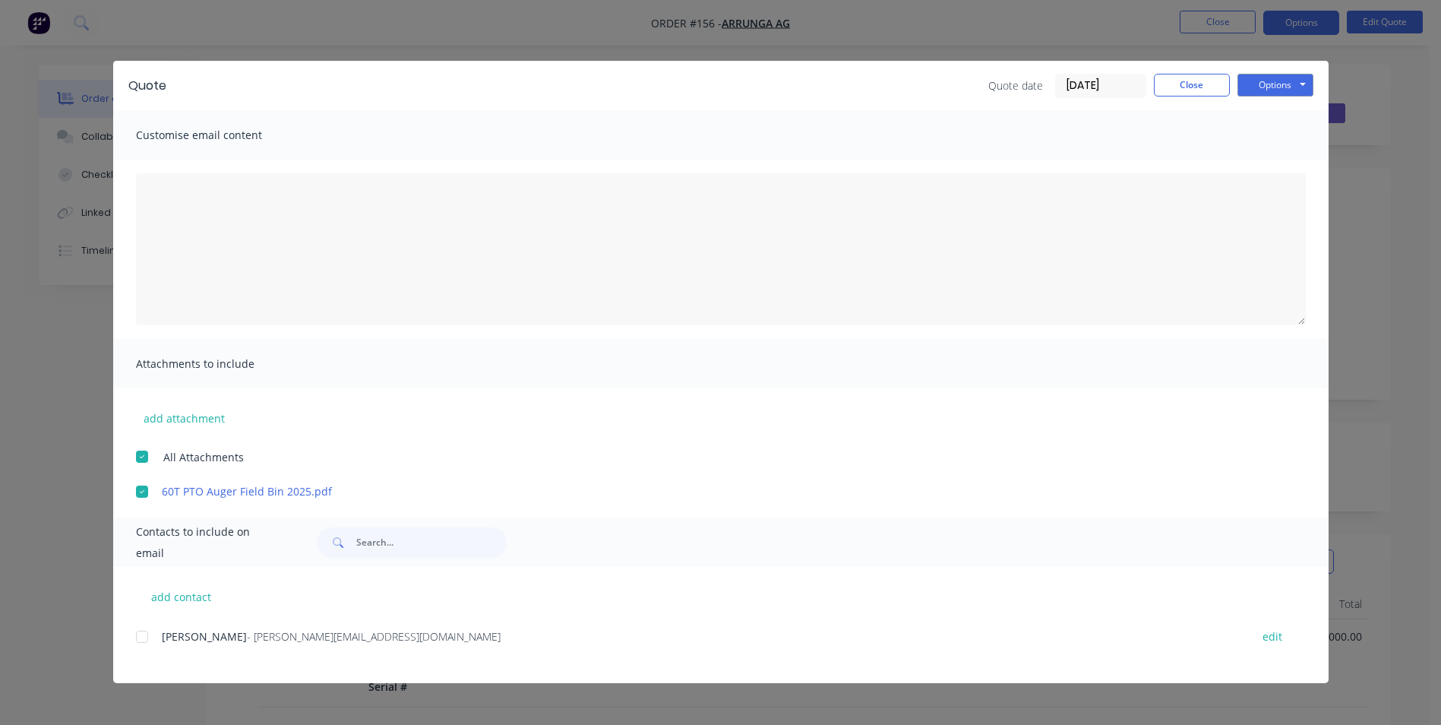
click at [146, 638] on div at bounding box center [142, 637] width 30 height 30
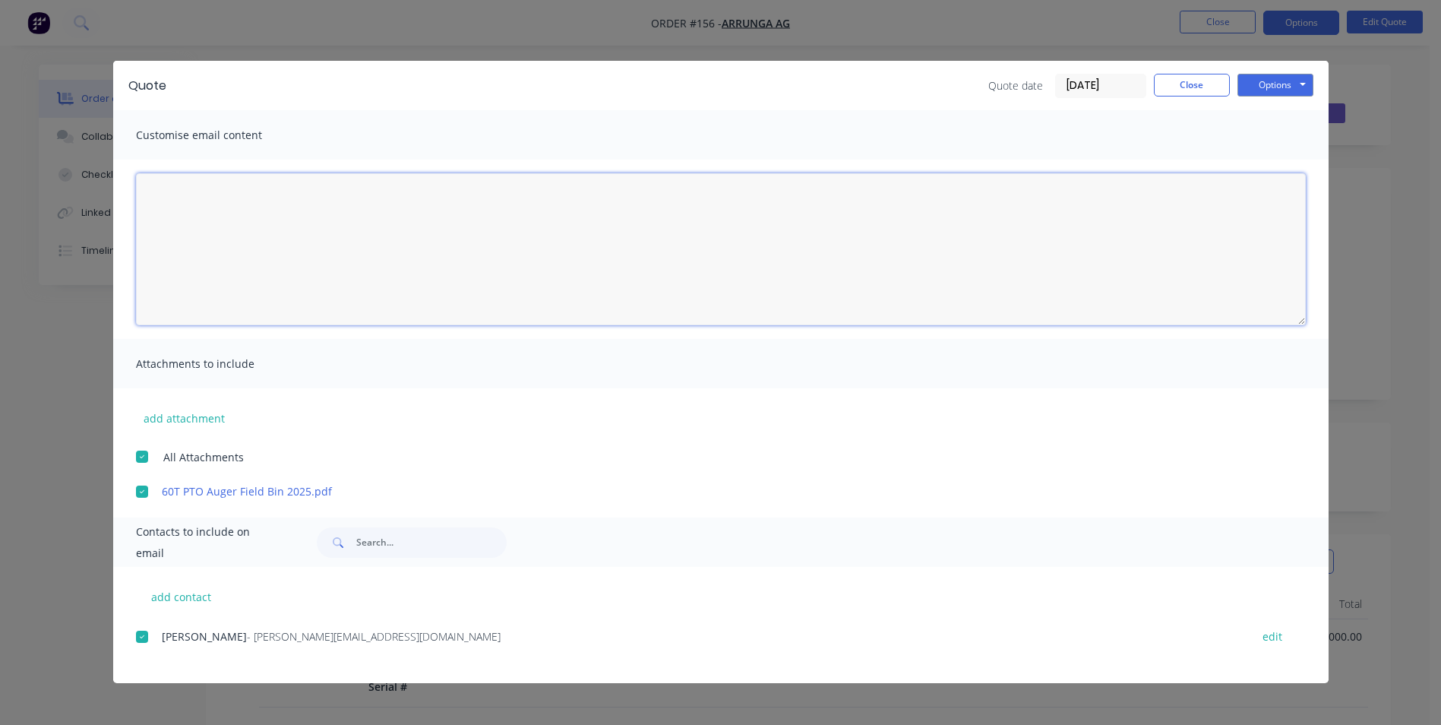
click at [357, 195] on textarea at bounding box center [721, 249] width 1170 height 152
click at [226, 209] on textarea "Hi [PERSON_NAME]," at bounding box center [721, 249] width 1170 height 152
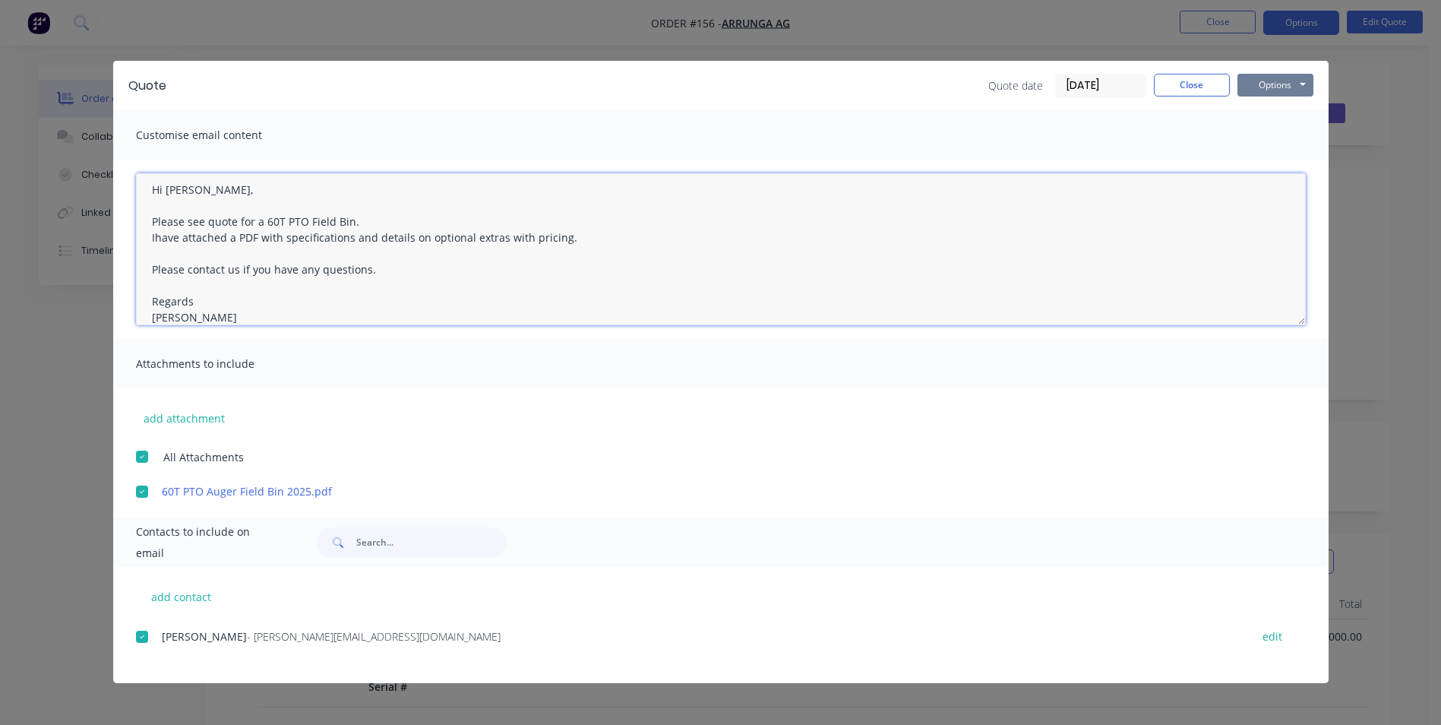
type textarea "Hi [PERSON_NAME], Please see quote for a 60T PTO Field Bin. Ihave attached a PD…"
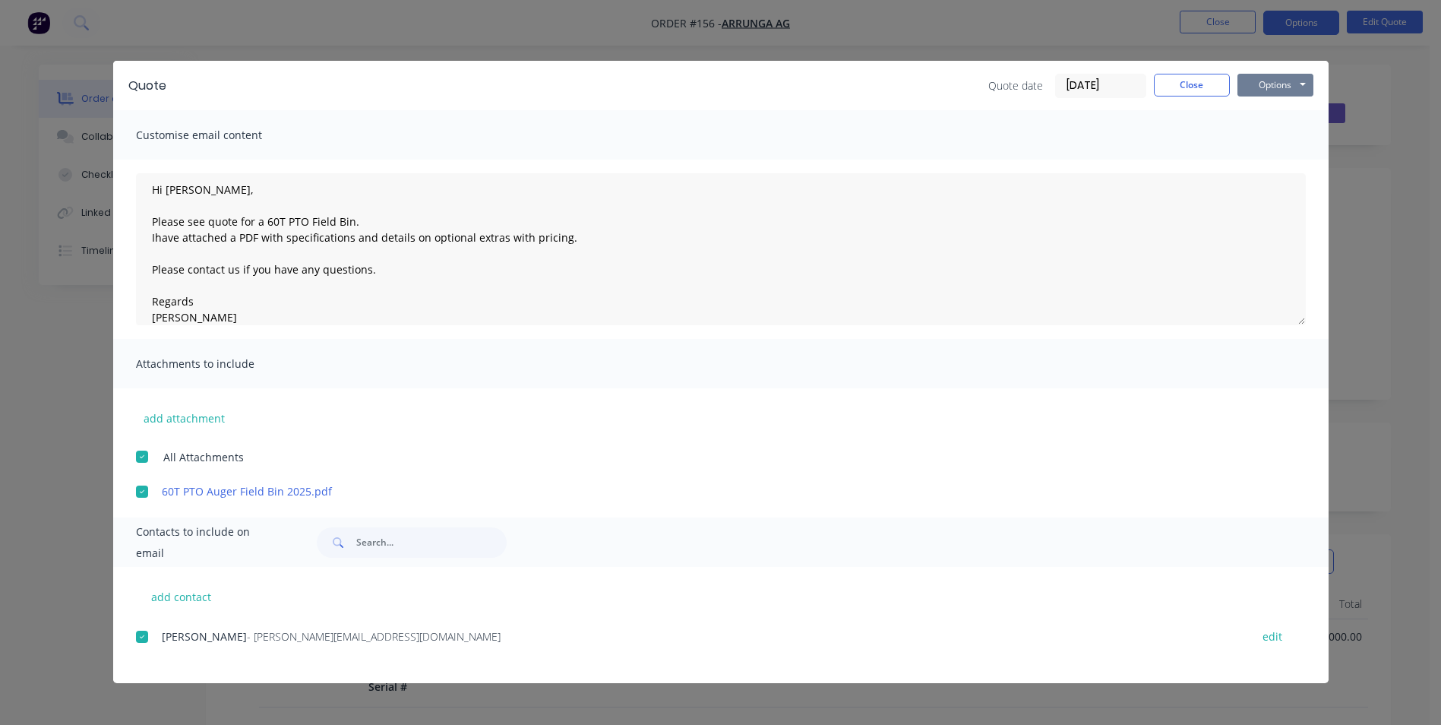
click at [1296, 83] on button "Options" at bounding box center [1276, 85] width 76 height 23
click at [1282, 161] on button "Email" at bounding box center [1286, 162] width 97 height 25
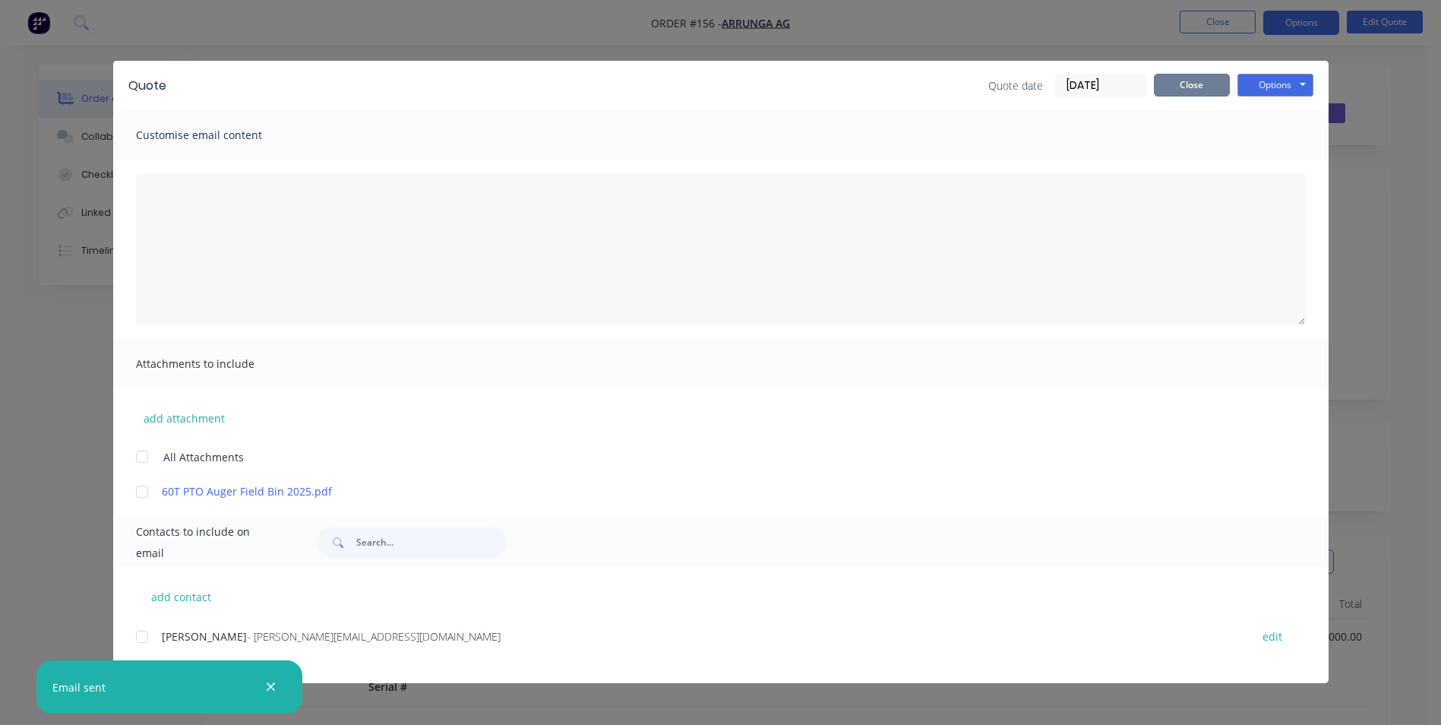
click at [1205, 96] on button "Close" at bounding box center [1192, 85] width 76 height 23
